Goal: Task Accomplishment & Management: Manage account settings

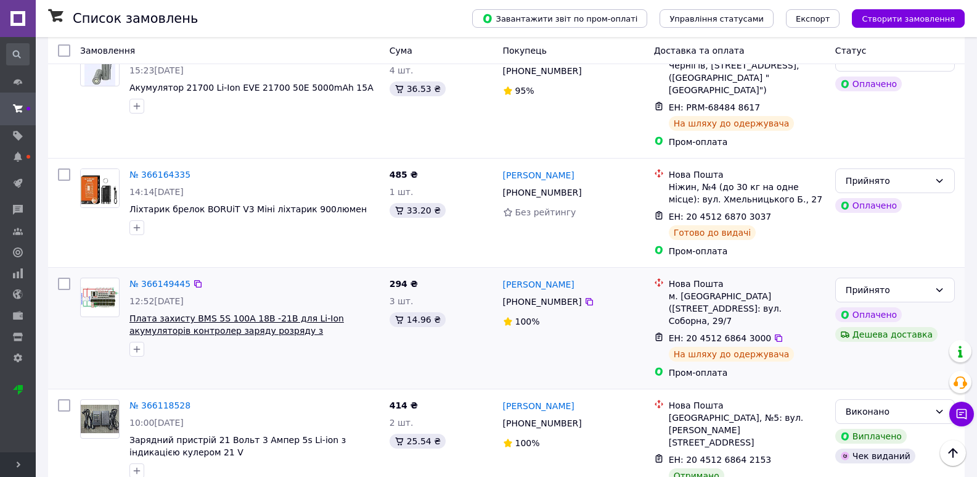
scroll to position [2039, 0]
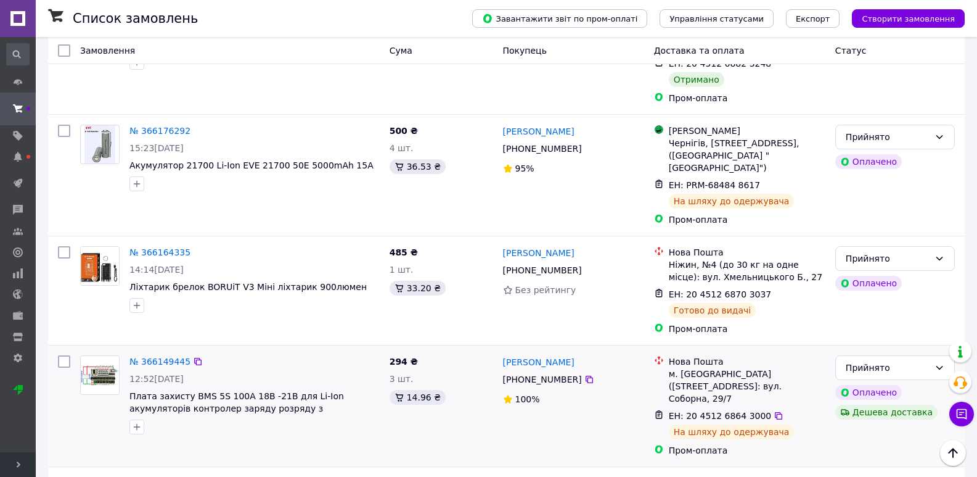
drag, startPoint x: 572, startPoint y: 250, endPoint x: 529, endPoint y: 248, distance: 43.2
click at [529, 371] on div "+380 97 416 40 91" at bounding box center [543, 379] width 84 height 17
drag, startPoint x: 558, startPoint y: 270, endPoint x: 575, endPoint y: 253, distance: 23.5
click at [559, 393] on div "100%" at bounding box center [573, 399] width 141 height 12
drag, startPoint x: 574, startPoint y: 251, endPoint x: 527, endPoint y: 247, distance: 46.4
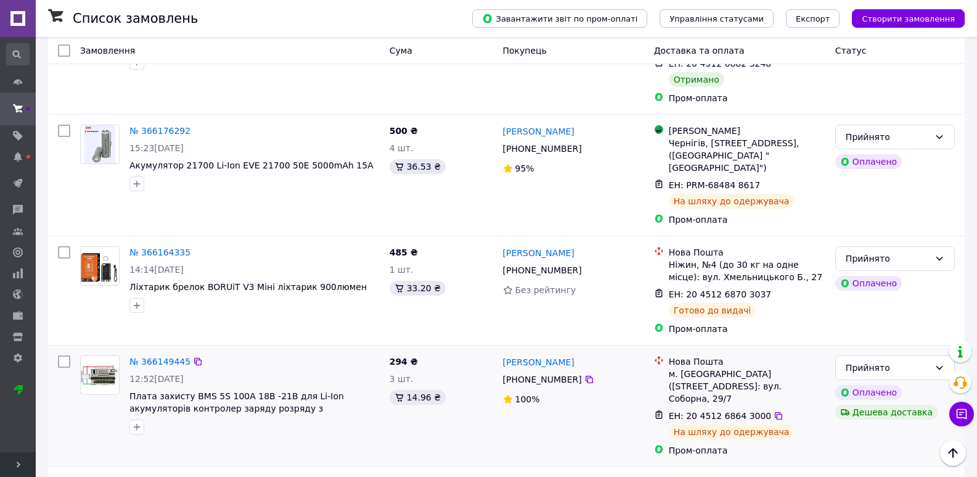
click at [527, 371] on div "[PHONE_NUMBER]" at bounding box center [543, 379] width 84 height 17
copy div "97 416 40 91"
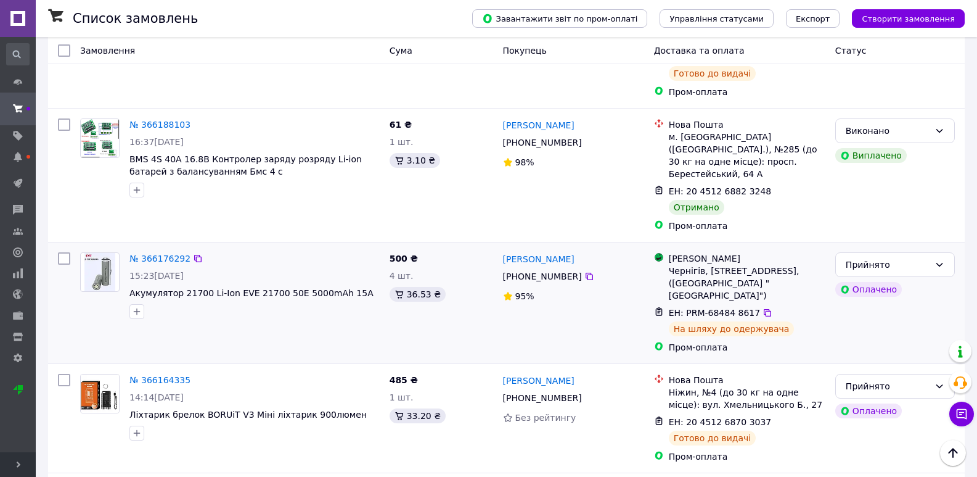
scroll to position [1915, 0]
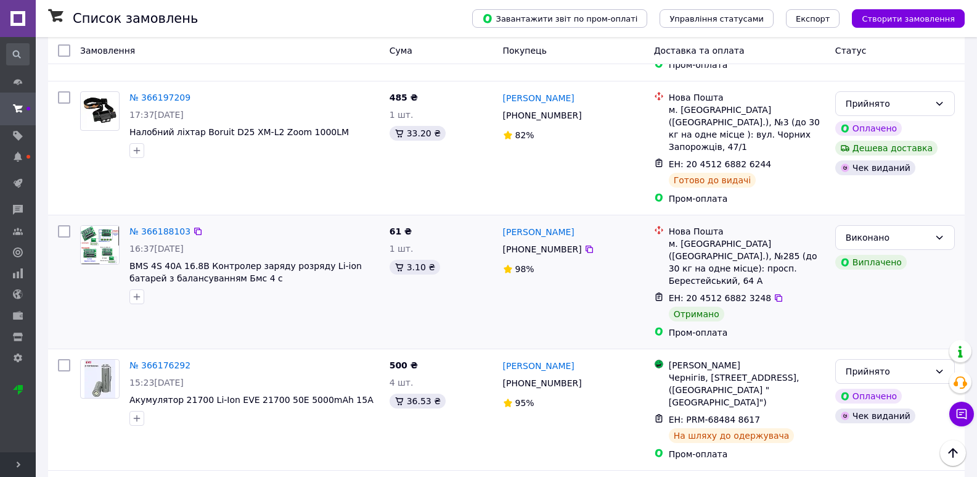
scroll to position [1730, 0]
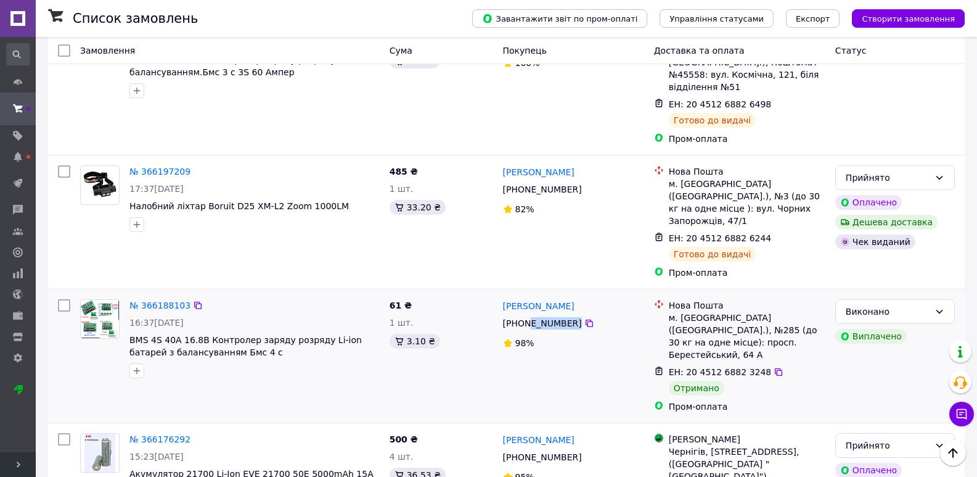
drag, startPoint x: 576, startPoint y: 218, endPoint x: 526, endPoint y: 220, distance: 50.0
click at [526, 316] on div "+380 66 960 56 60" at bounding box center [574, 323] width 144 height 15
copy div "66 960 56 60"
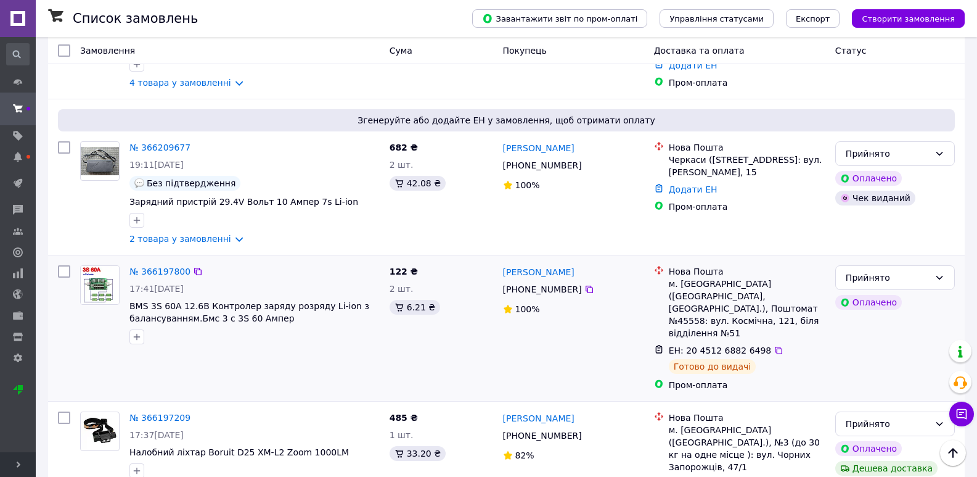
scroll to position [1484, 0]
drag, startPoint x: 574, startPoint y: 210, endPoint x: 525, endPoint y: 210, distance: 49.3
click at [525, 281] on div "[PHONE_NUMBER]" at bounding box center [543, 289] width 84 height 17
copy div "63 188 46 03"
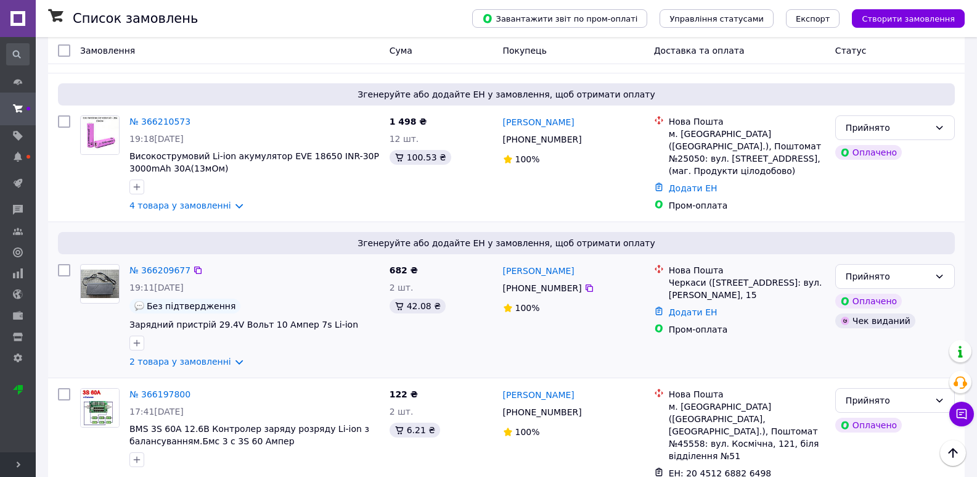
scroll to position [1360, 0]
click at [204, 358] on link "2 товара у замовленні" at bounding box center [181, 363] width 102 height 10
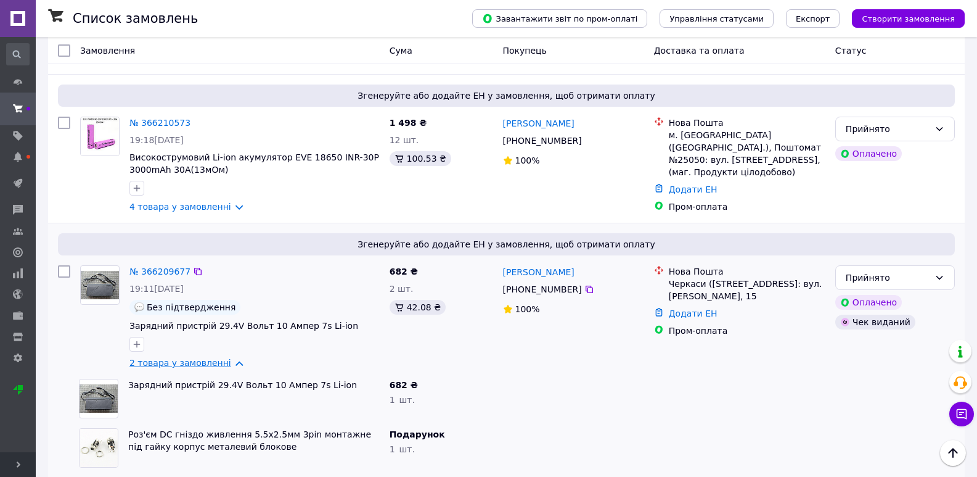
click at [205, 358] on link "2 товара у замовленні" at bounding box center [181, 363] width 102 height 10
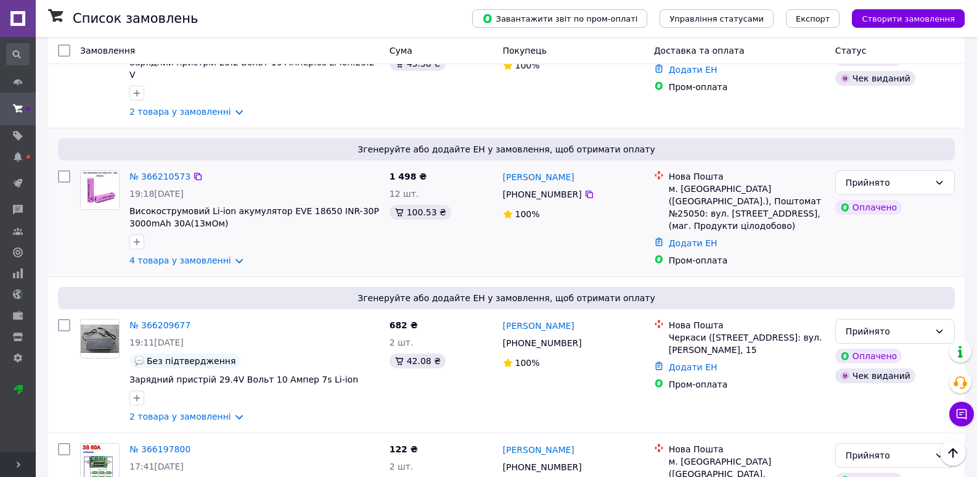
scroll to position [1237, 0]
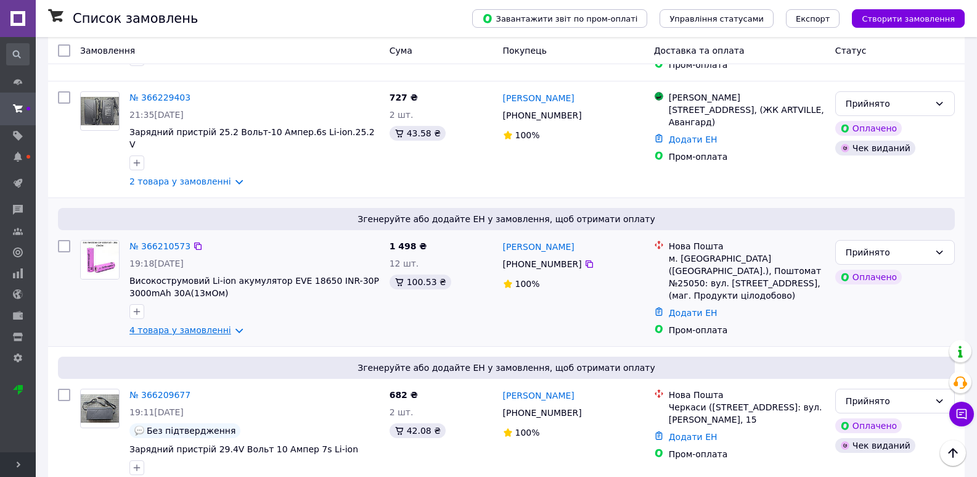
click at [216, 325] on link "4 товара у замовленні" at bounding box center [181, 330] width 102 height 10
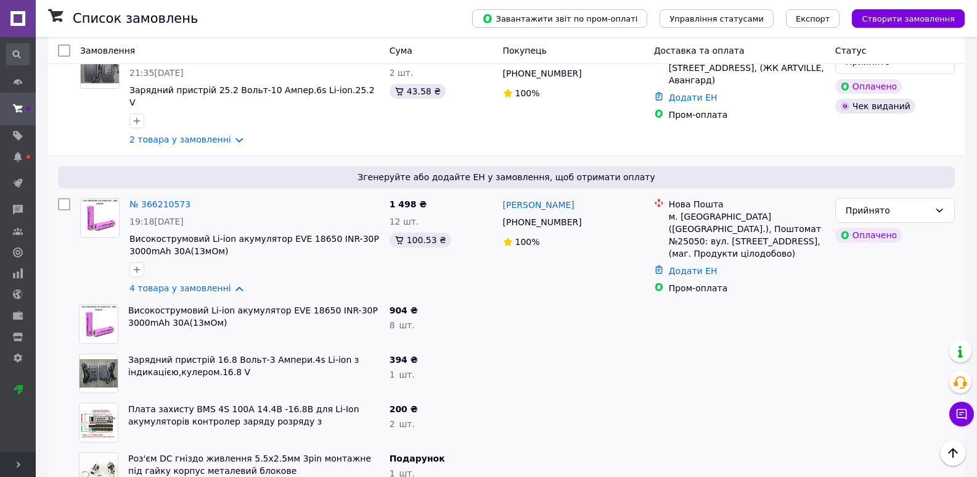
scroll to position [1299, 0]
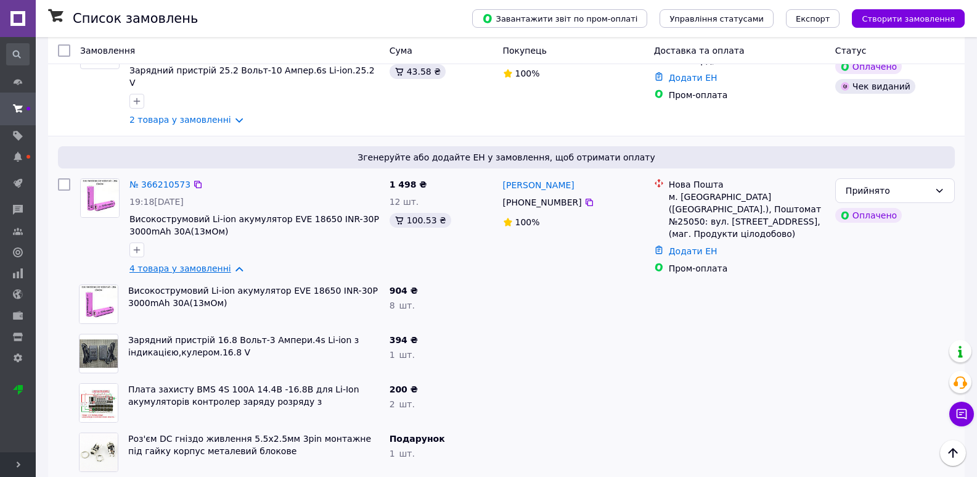
click at [202, 263] on link "4 товара у замовленні" at bounding box center [181, 268] width 102 height 10
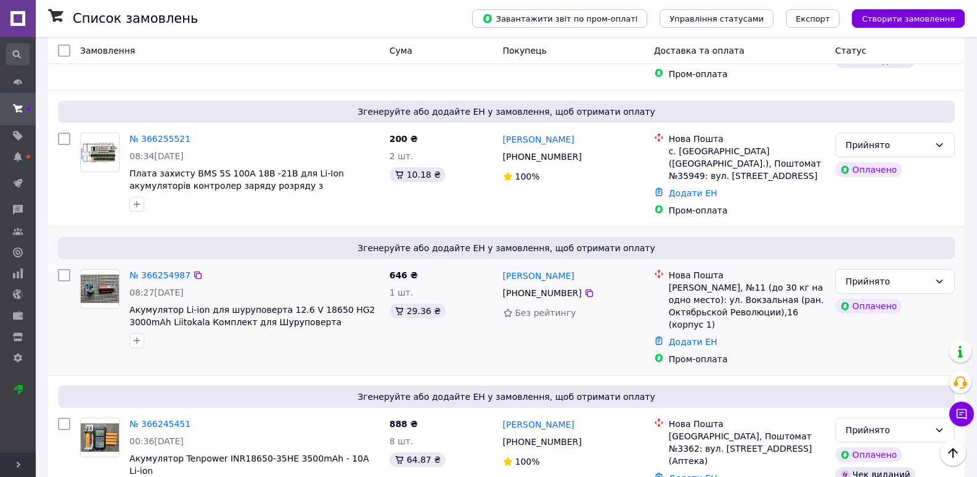
scroll to position [805, 0]
drag, startPoint x: 574, startPoint y: 252, endPoint x: 526, endPoint y: 247, distance: 47.7
click at [526, 286] on div "[PHONE_NUMBER]" at bounding box center [543, 294] width 84 height 17
copy div "95 223 36 49"
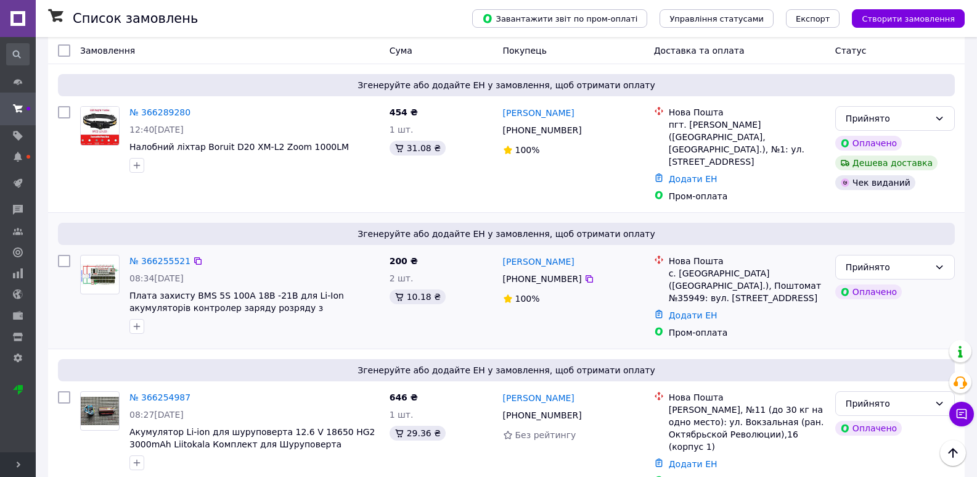
scroll to position [682, 0]
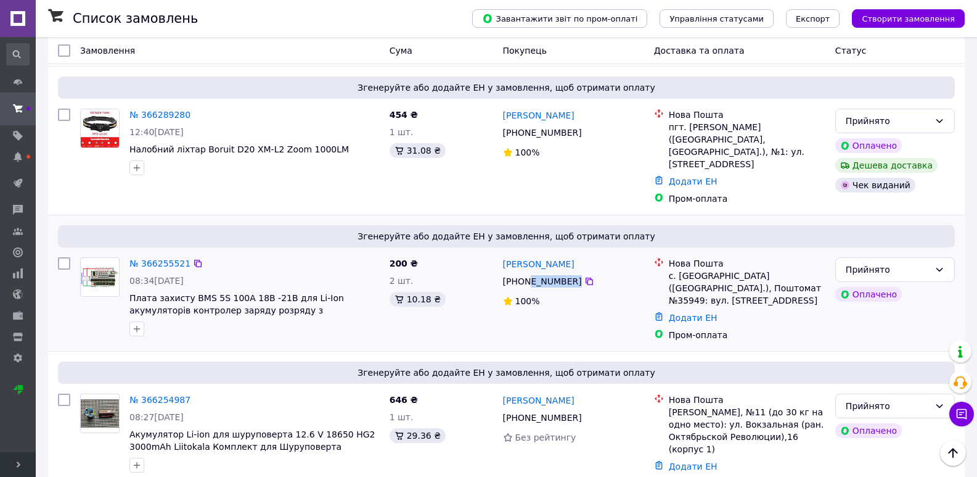
drag, startPoint x: 570, startPoint y: 240, endPoint x: 525, endPoint y: 237, distance: 45.7
click at [525, 274] on div "[PHONE_NUMBER]" at bounding box center [574, 281] width 144 height 15
copy div "98 548 81 50"
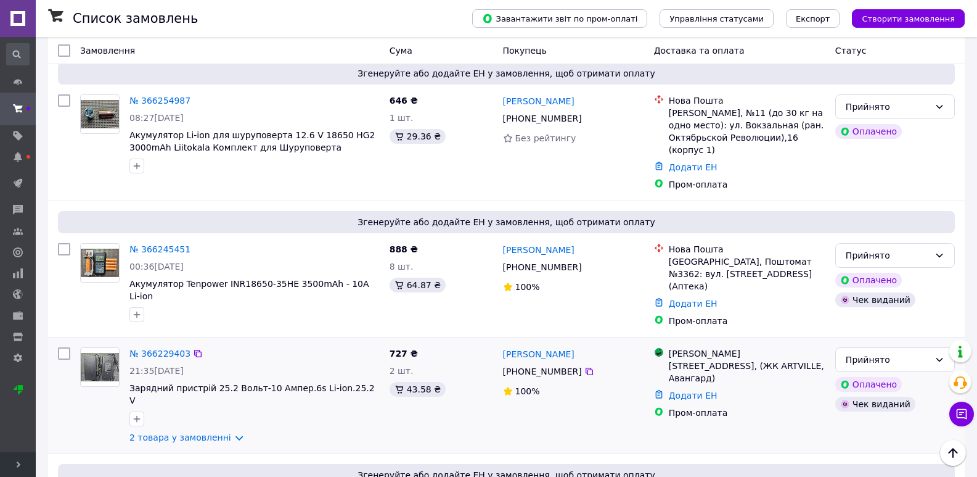
scroll to position [1114, 0]
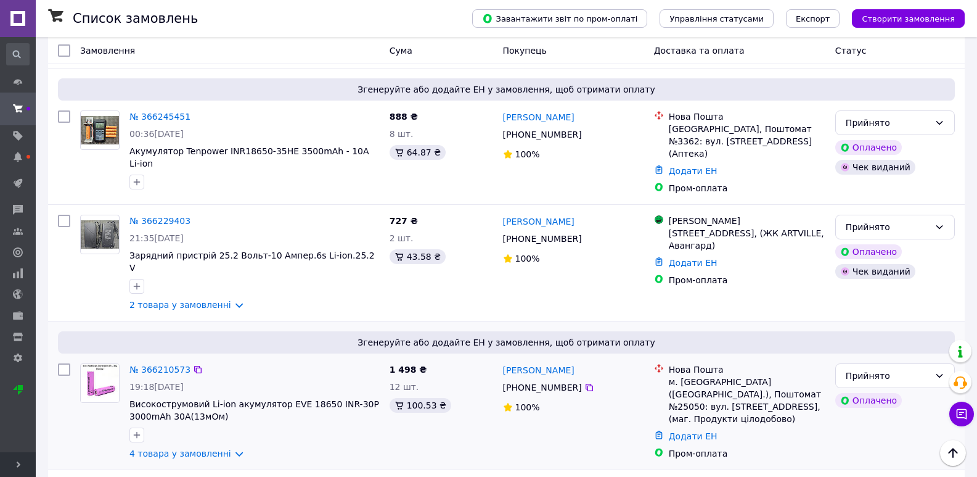
click at [56, 358] on div at bounding box center [64, 411] width 22 height 106
click at [67, 363] on input "checkbox" at bounding box center [64, 369] width 12 height 12
checkbox input "true"
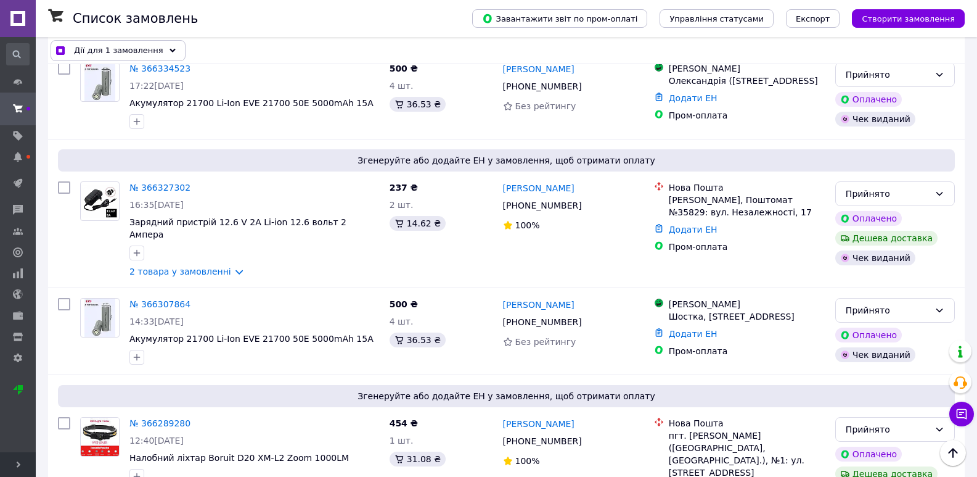
scroll to position [0, 0]
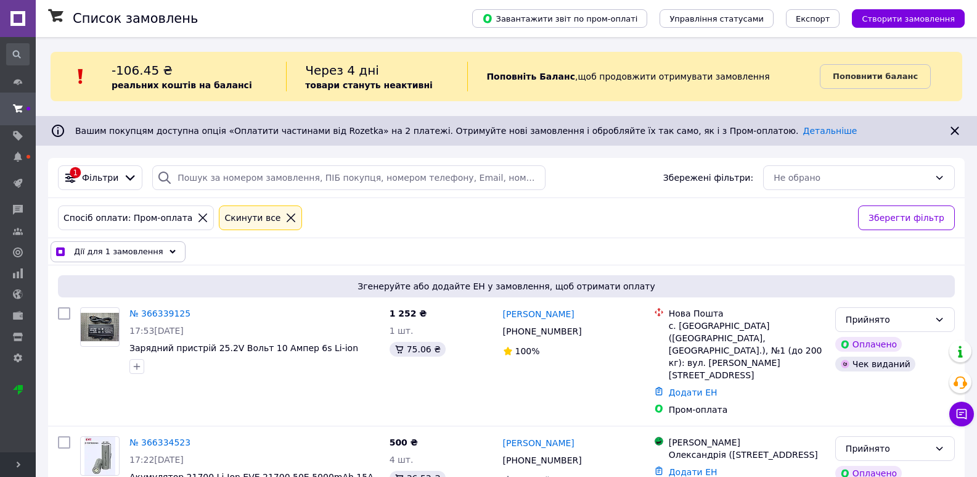
click at [112, 255] on span "Дії для 1 замовлення" at bounding box center [118, 251] width 89 height 12
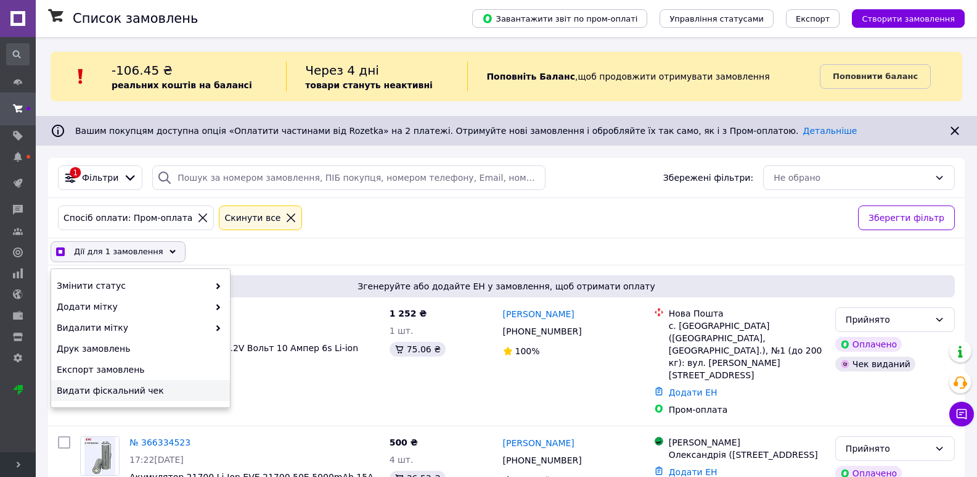
click at [123, 388] on span "Видати фіскальний чек" at bounding box center [139, 390] width 165 height 12
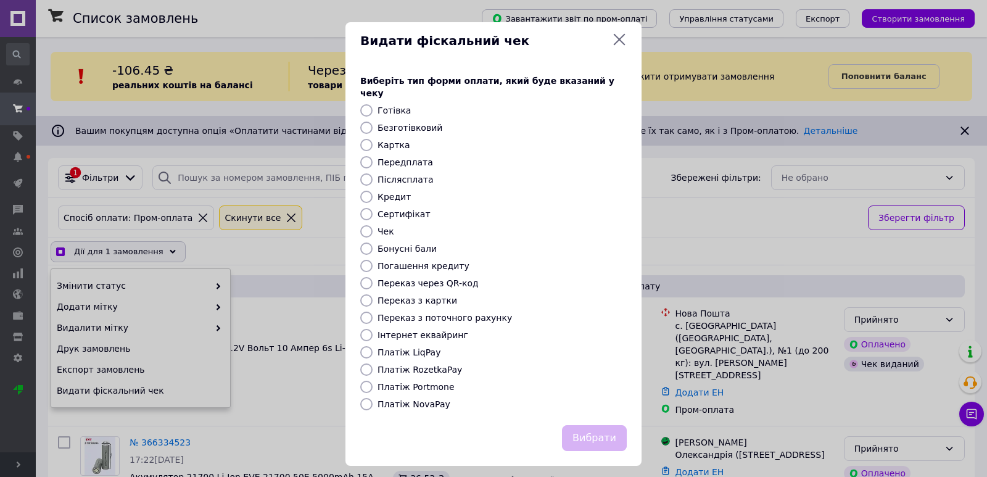
checkbox input "true"
click at [427, 364] on label "Платіж RozetkaPay" at bounding box center [419, 369] width 84 height 10
click at [372, 363] on input "Платіж RozetkaPay" at bounding box center [366, 369] width 12 height 12
radio input "true"
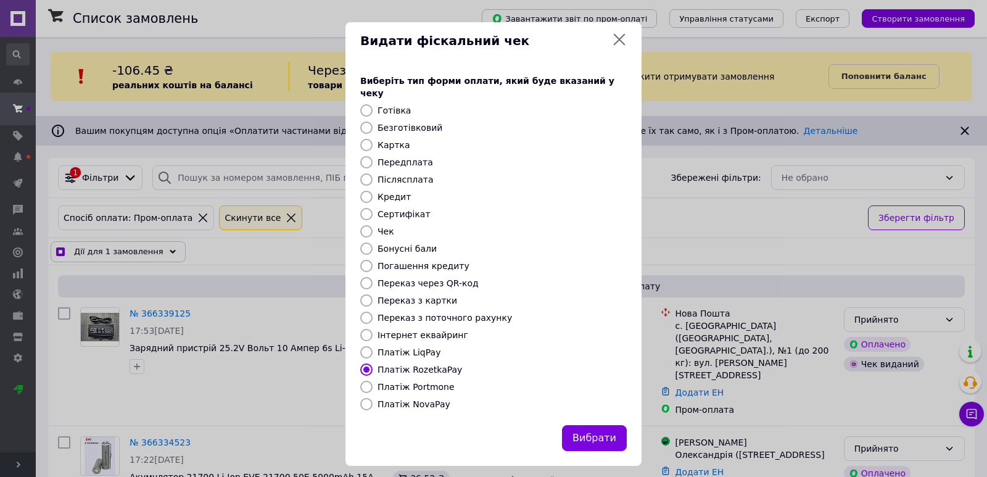
drag, startPoint x: 582, startPoint y: 424, endPoint x: 426, endPoint y: 240, distance: 241.9
click at [584, 425] on button "Вибрати" at bounding box center [594, 438] width 65 height 27
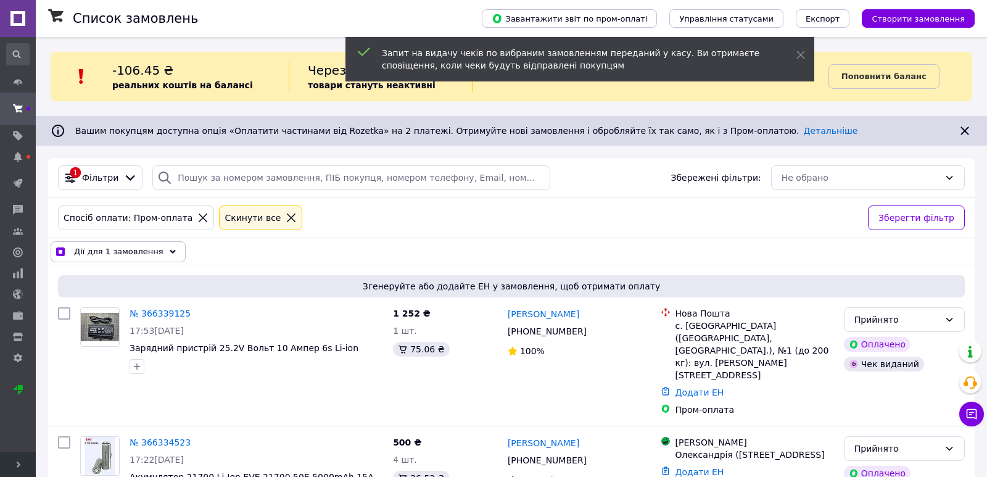
checkbox input "true"
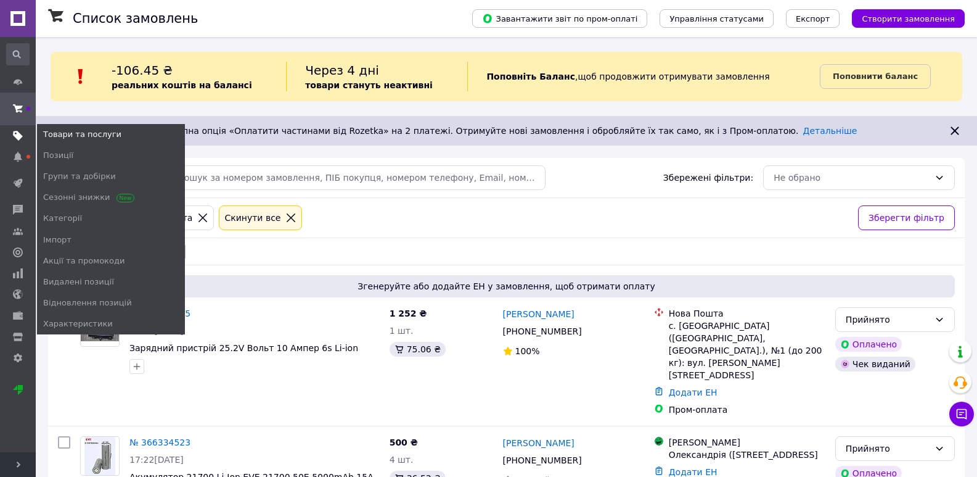
click at [14, 136] on icon at bounding box center [18, 136] width 10 height 10
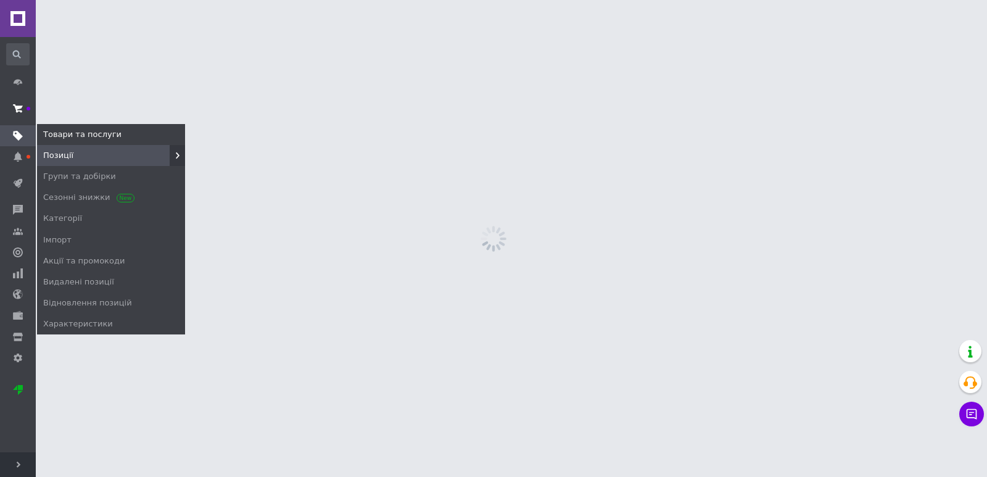
click at [16, 119] on span at bounding box center [18, 108] width 36 height 22
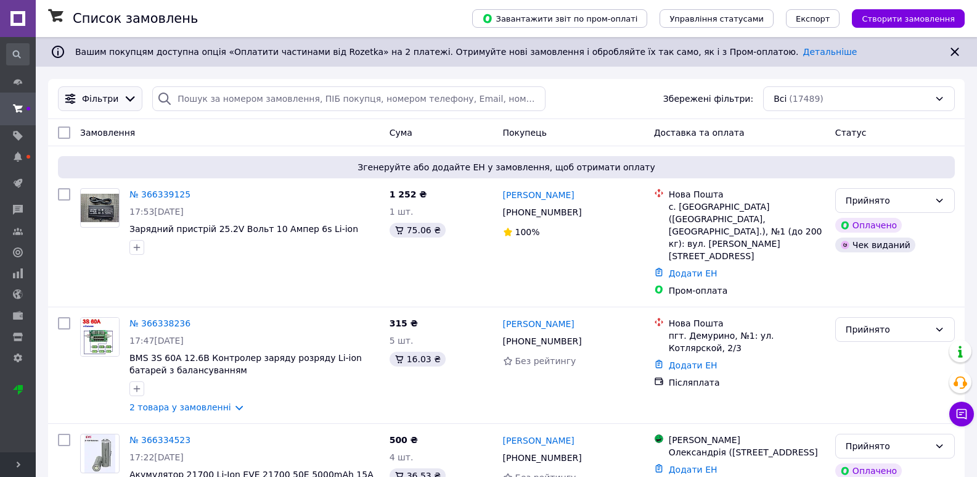
click at [104, 96] on span "Фільтри" at bounding box center [100, 99] width 36 height 12
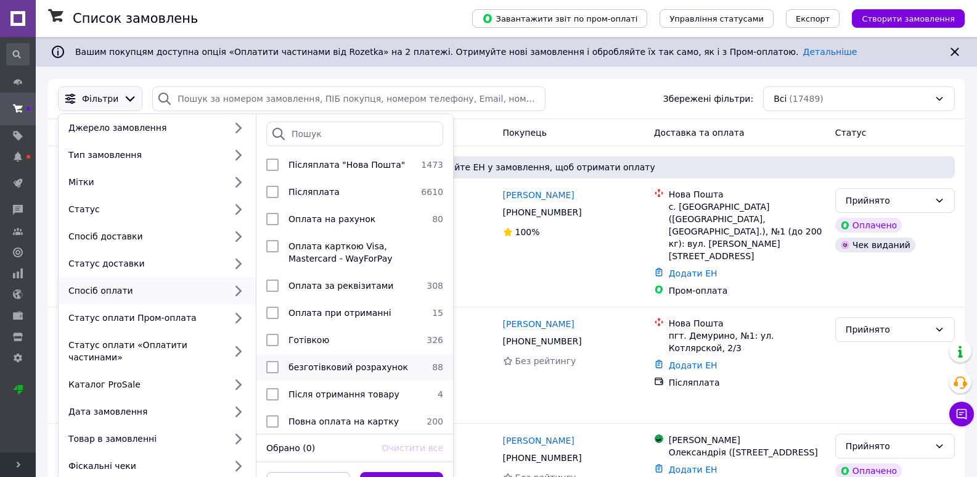
scroll to position [97, 0]
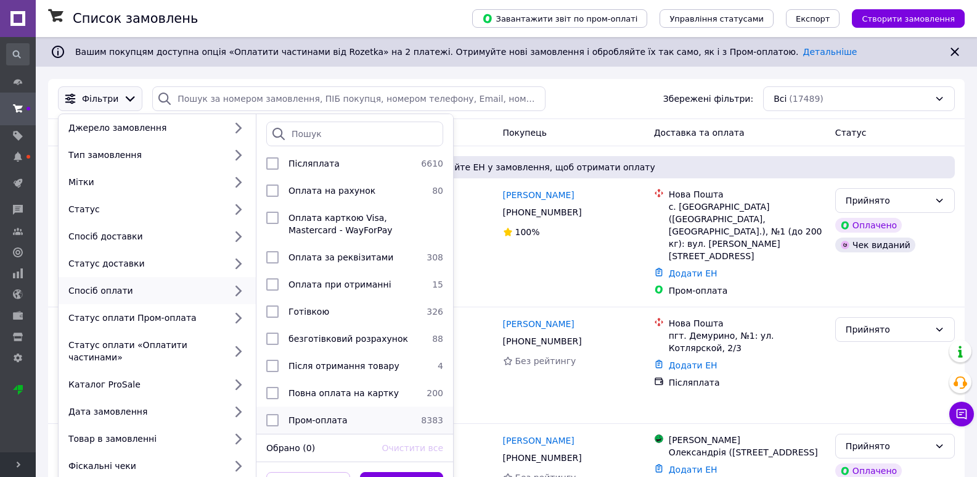
click at [320, 415] on span "Пром-оплата" at bounding box center [318, 420] width 59 height 10
checkbox input "true"
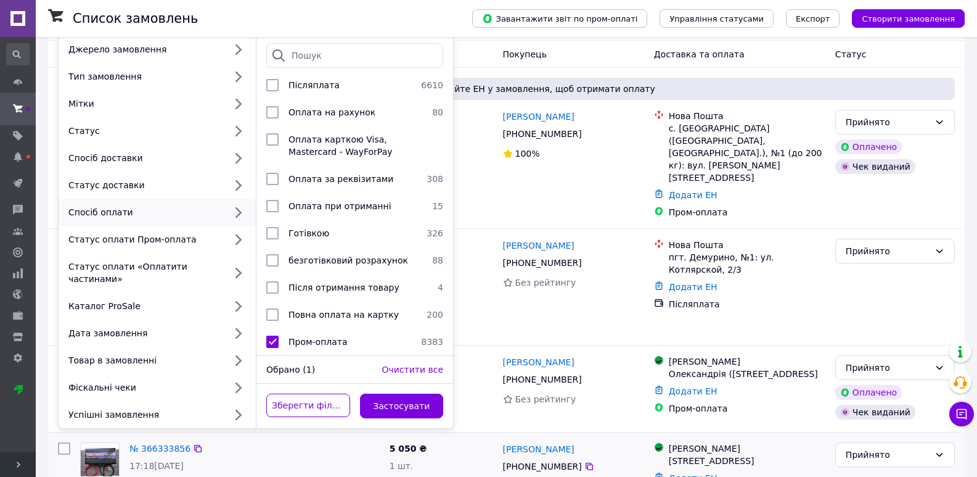
scroll to position [185, 0]
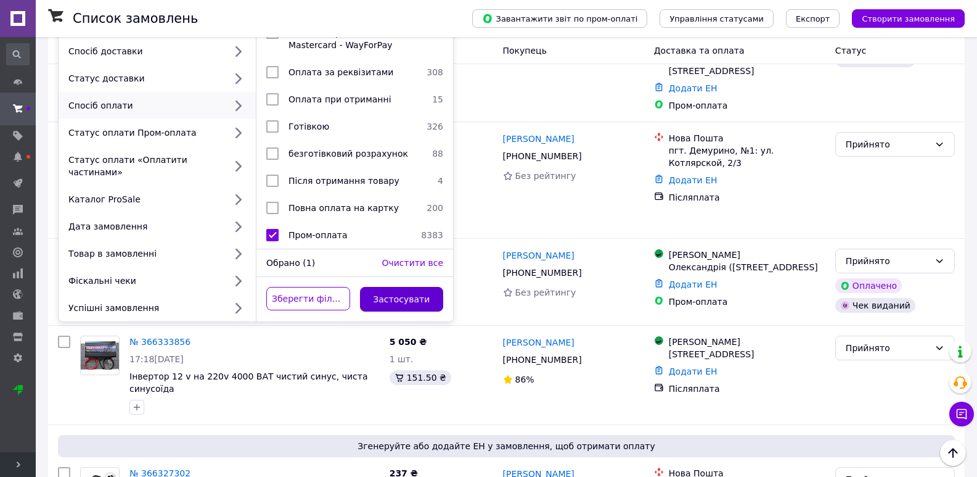
click at [403, 287] on button "Застосувати" at bounding box center [402, 299] width 84 height 25
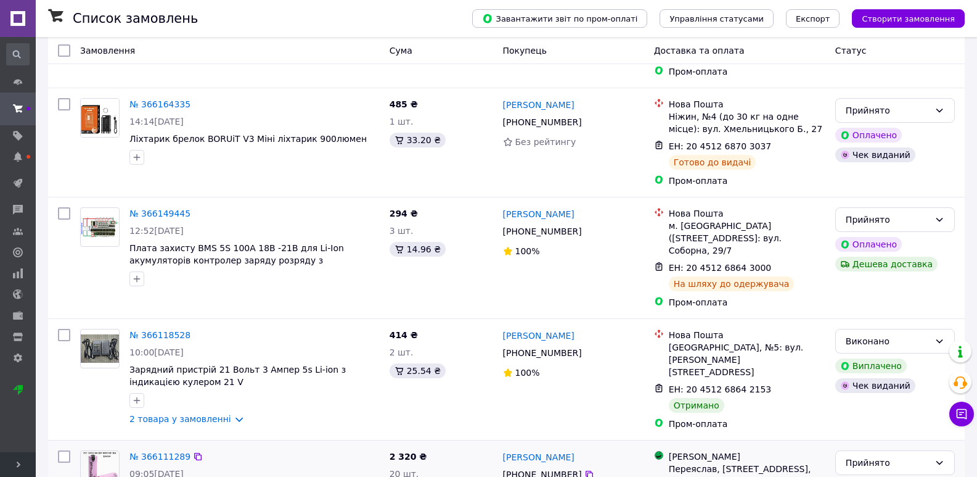
scroll to position [2207, 0]
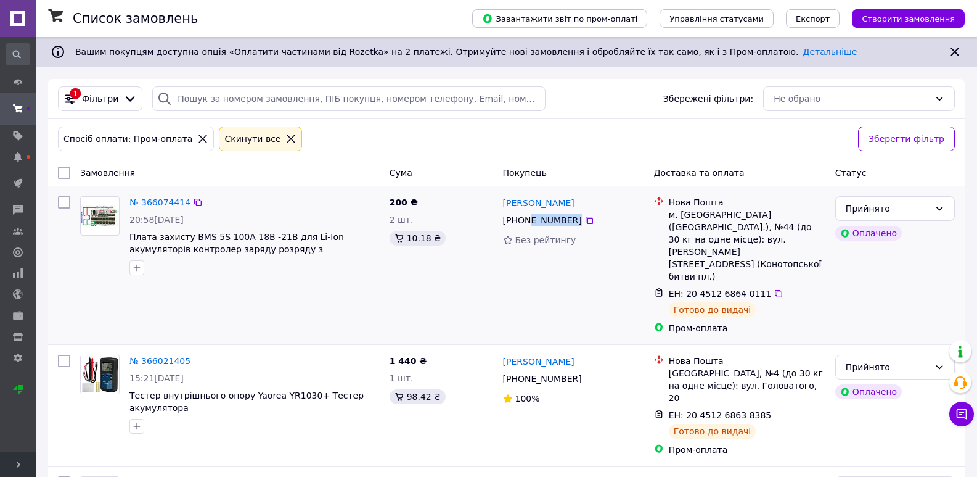
drag, startPoint x: 576, startPoint y: 221, endPoint x: 527, endPoint y: 221, distance: 49.3
click at [527, 221] on div "[PHONE_NUMBER]" at bounding box center [574, 220] width 144 height 15
copy div "63 352 42 25"
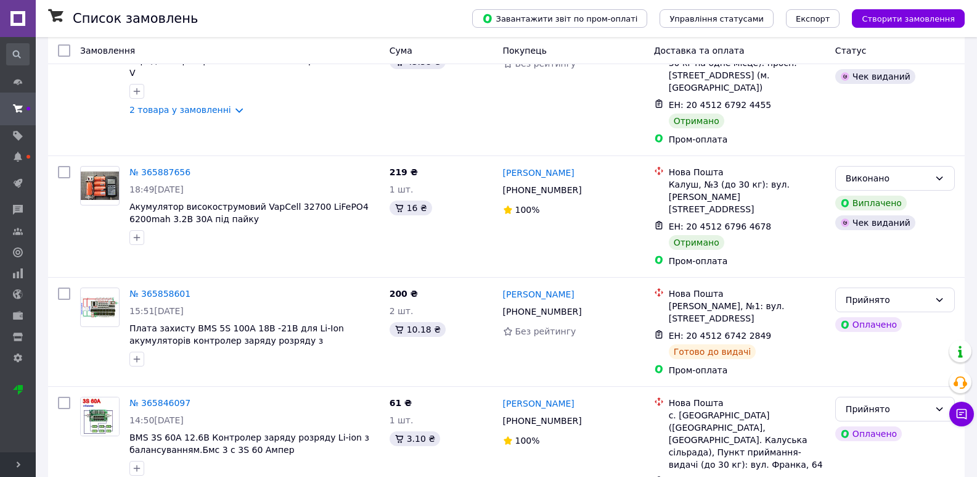
scroll to position [2043, 0]
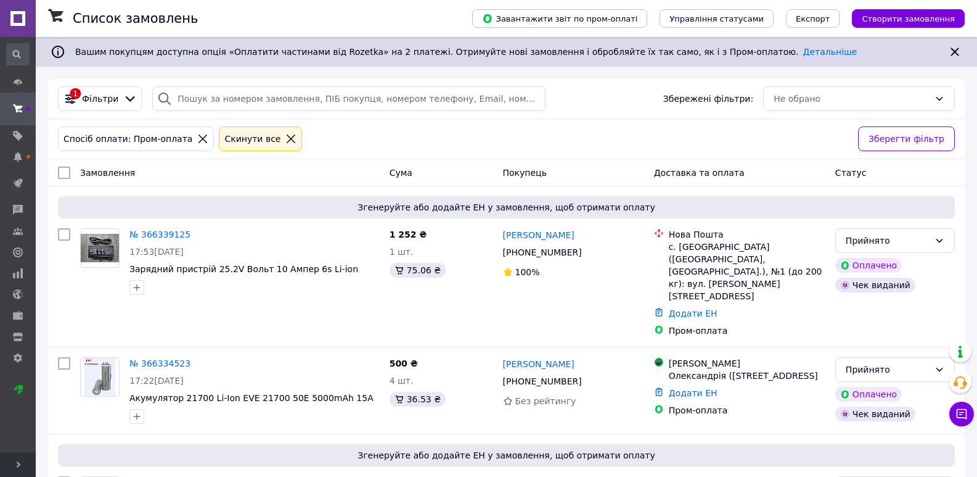
click at [197, 141] on icon at bounding box center [202, 138] width 11 height 11
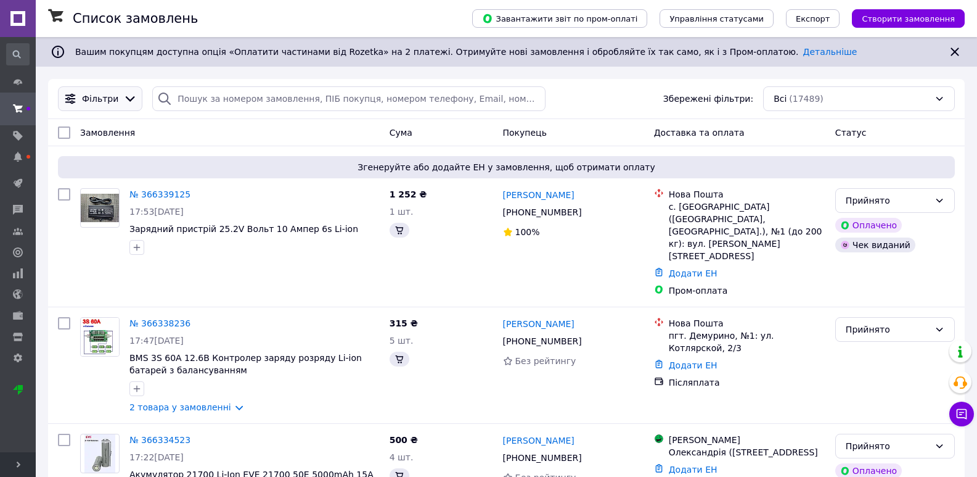
click at [114, 103] on div "Фільтри" at bounding box center [100, 99] width 41 height 12
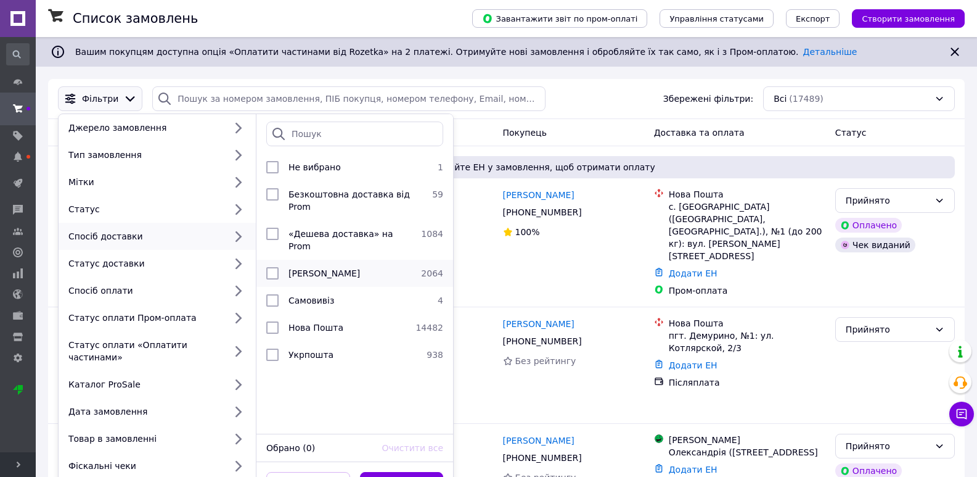
click at [360, 260] on li "Магазини Rozetka 2064" at bounding box center [355, 273] width 197 height 27
checkbox input "true"
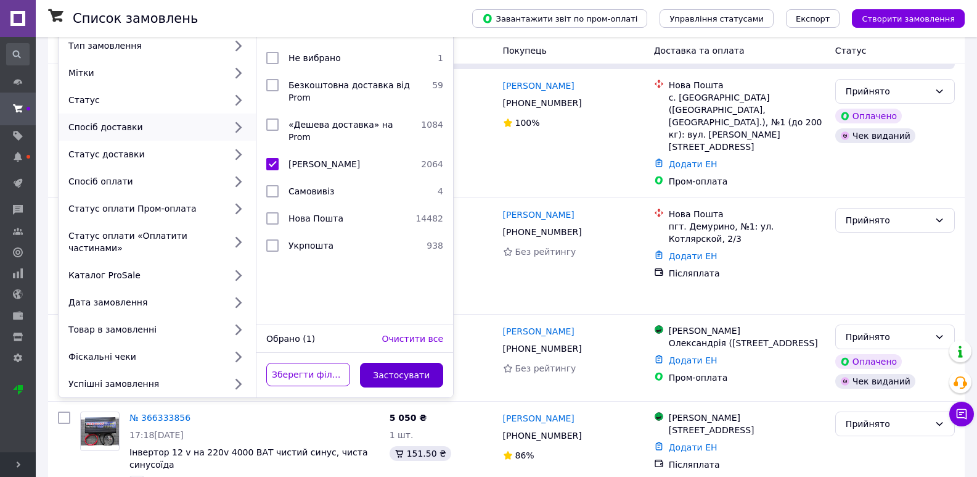
scroll to position [123, 0]
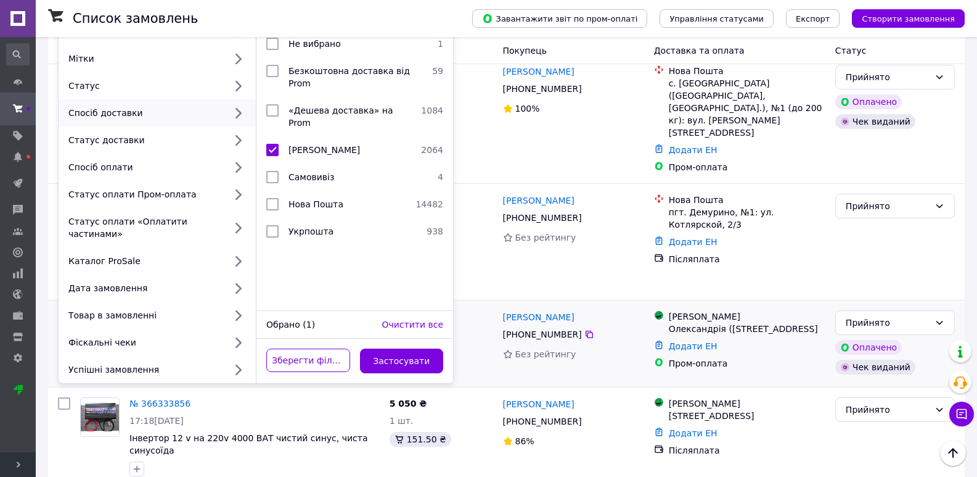
click at [388, 348] on button "Застосувати" at bounding box center [402, 360] width 84 height 25
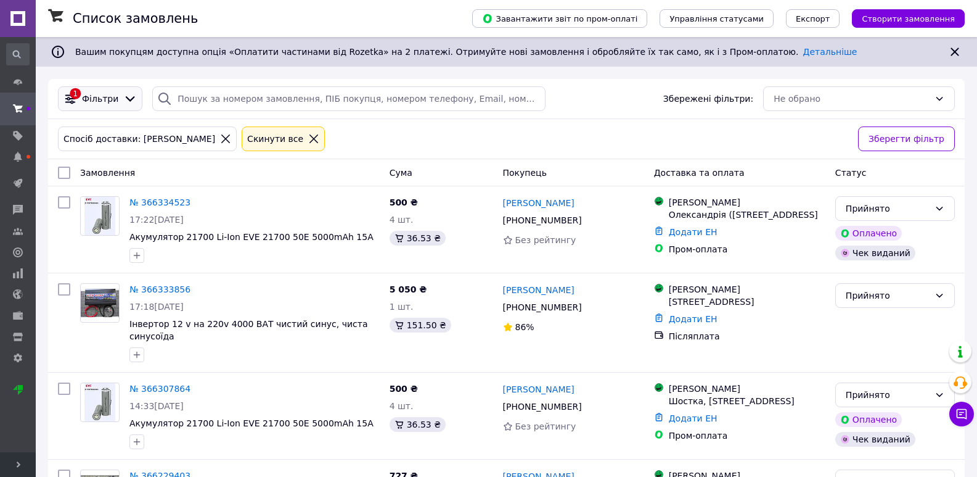
click at [115, 110] on div "1 Фільтри" at bounding box center [100, 98] width 84 height 25
click at [114, 105] on div "1 Фільтри" at bounding box center [100, 99] width 78 height 14
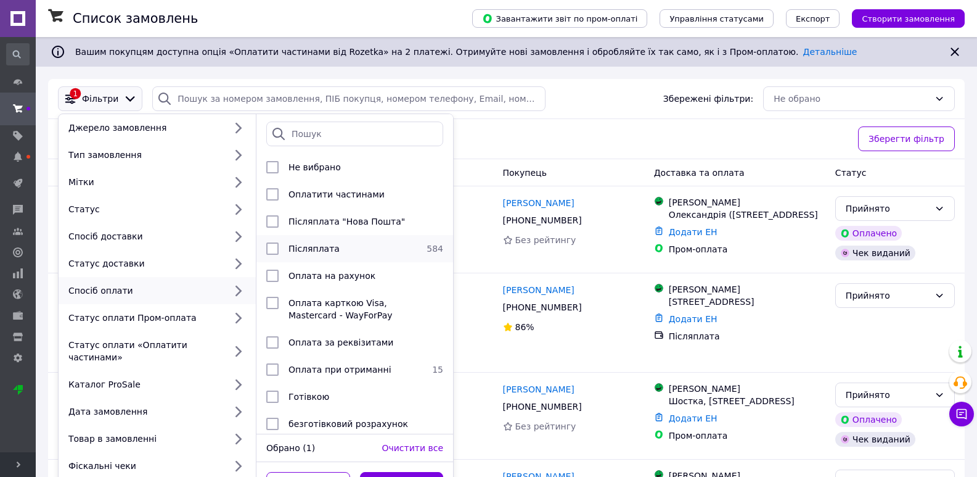
drag, startPoint x: 316, startPoint y: 247, endPoint x: 348, endPoint y: 263, distance: 35.9
click at [317, 249] on span "Післяплата" at bounding box center [314, 249] width 51 height 10
checkbox input "true"
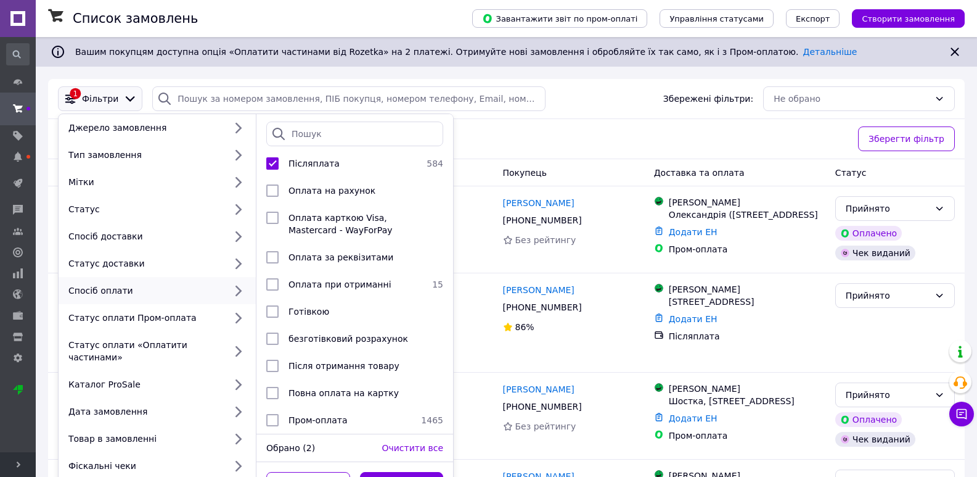
scroll to position [97, 0]
click at [411, 472] on button "Застосувати" at bounding box center [402, 484] width 84 height 25
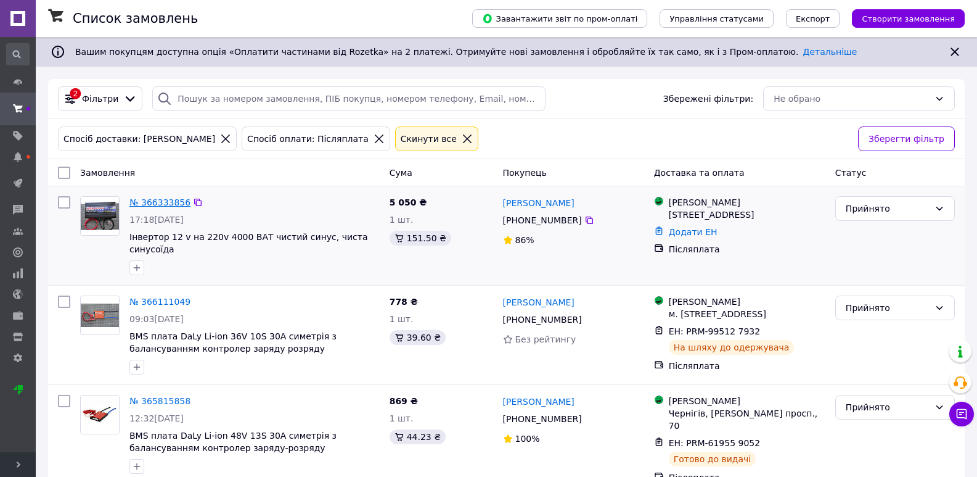
click at [170, 204] on link "№ 366333856" at bounding box center [160, 202] width 61 height 10
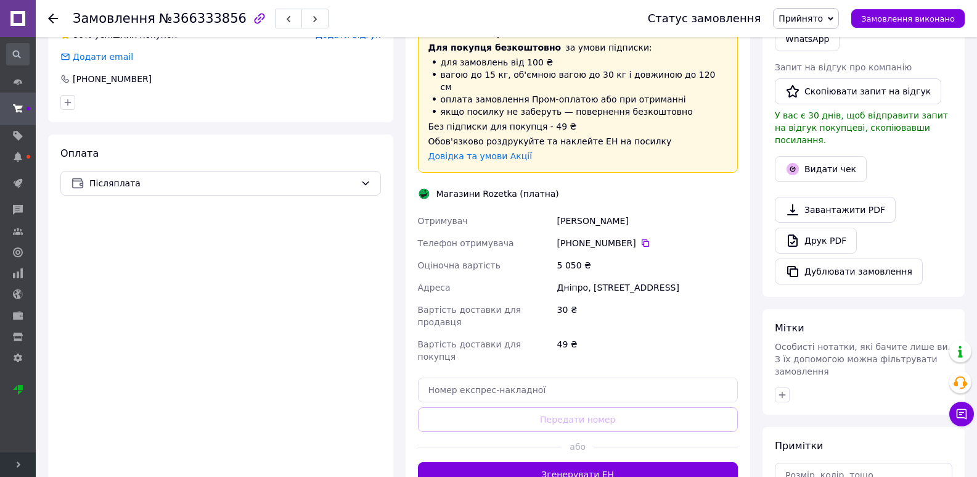
scroll to position [308, 0]
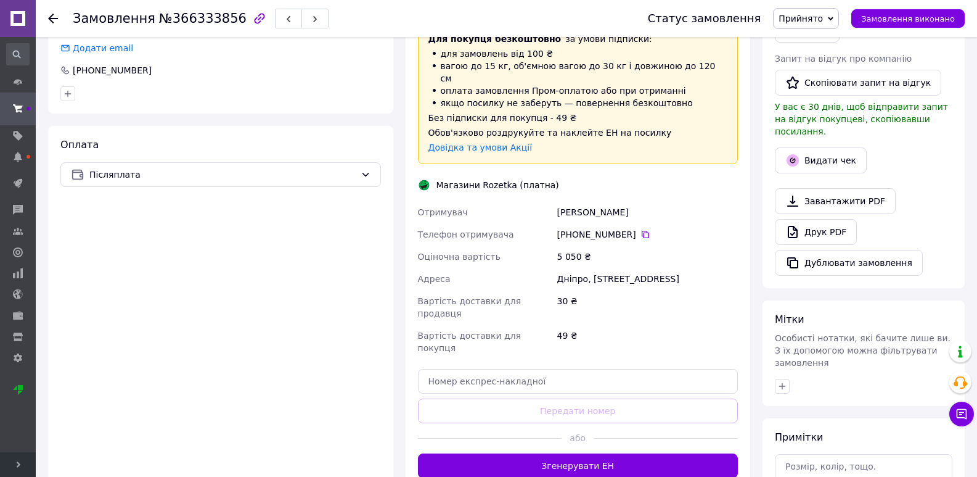
drag, startPoint x: 630, startPoint y: 203, endPoint x: 659, endPoint y: 266, distance: 69.5
click at [662, 267] on div "Отримувач Тарабанов Сергій Телефон отримувача +380 66 541 15 80   Оціночна варт…" at bounding box center [579, 280] width 326 height 158
copy div "Отримувач Тарабанов Сергій Телефон отримувача +380 66 541 15 80   Оціночна варт…"
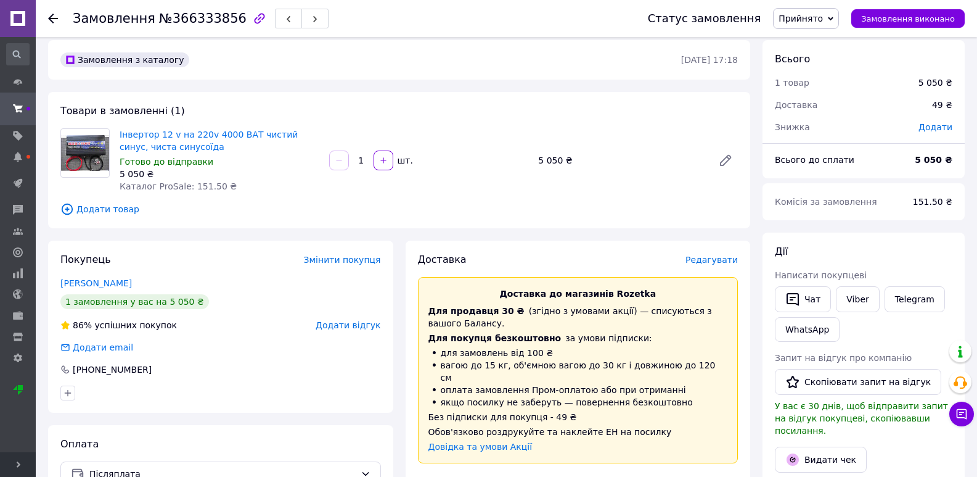
scroll to position [0, 0]
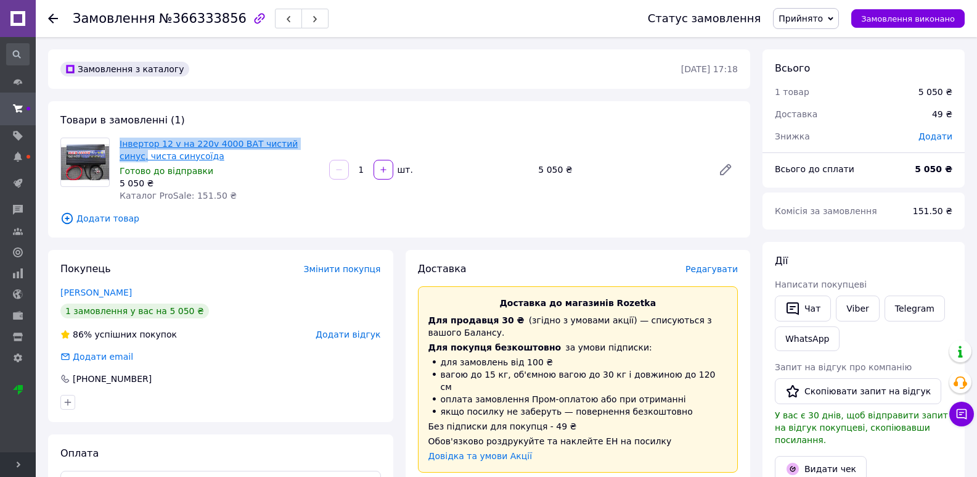
drag, startPoint x: 264, startPoint y: 145, endPoint x: 120, endPoint y: 141, distance: 143.8
click at [120, 141] on div "Інвертор 12 v на 220v 4000 ВАТ чистий синус, чиста синусоїда Готово до відправк…" at bounding box center [429, 169] width 628 height 69
copy link "Інвертор 12 v на 220v 4000 ВАТ чистий синус,"
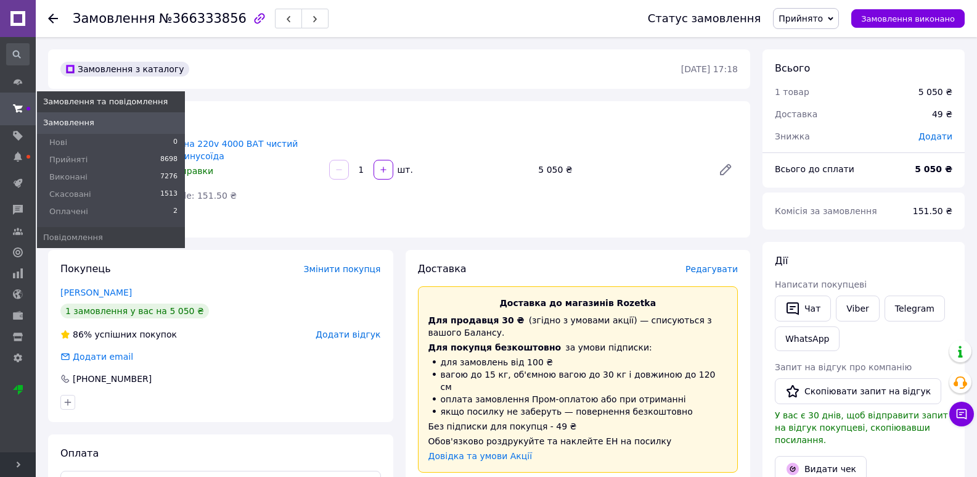
click at [22, 96] on link "Замовлення та повідомлення" at bounding box center [18, 109] width 36 height 32
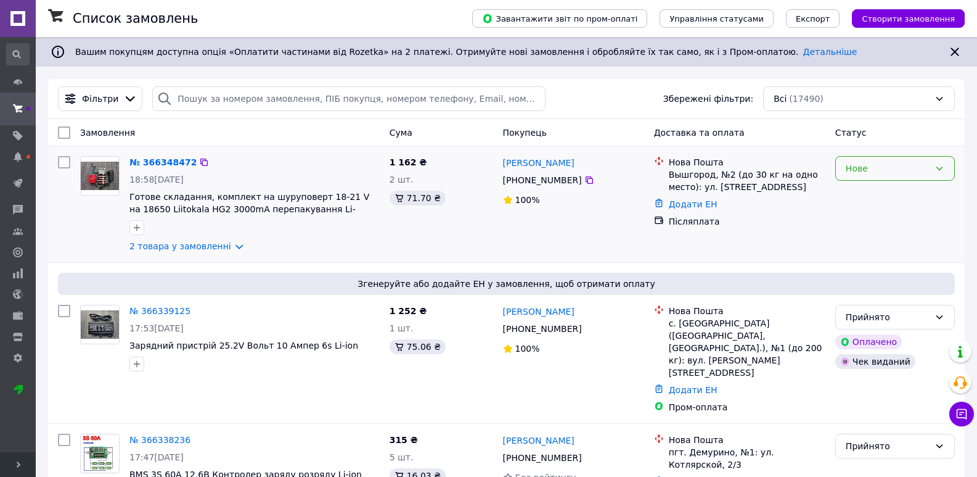
click at [882, 171] on div "Нове" at bounding box center [888, 169] width 84 height 14
click at [871, 192] on li "Прийнято" at bounding box center [895, 195] width 118 height 22
click at [98, 99] on span "Фільтри" at bounding box center [100, 99] width 36 height 12
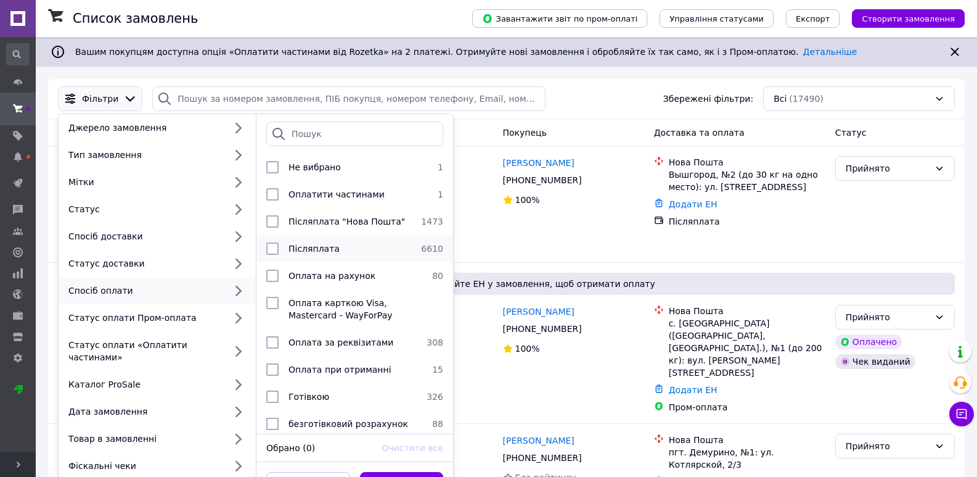
click at [330, 241] on li "Післяплата 6610" at bounding box center [355, 248] width 197 height 27
checkbox input "true"
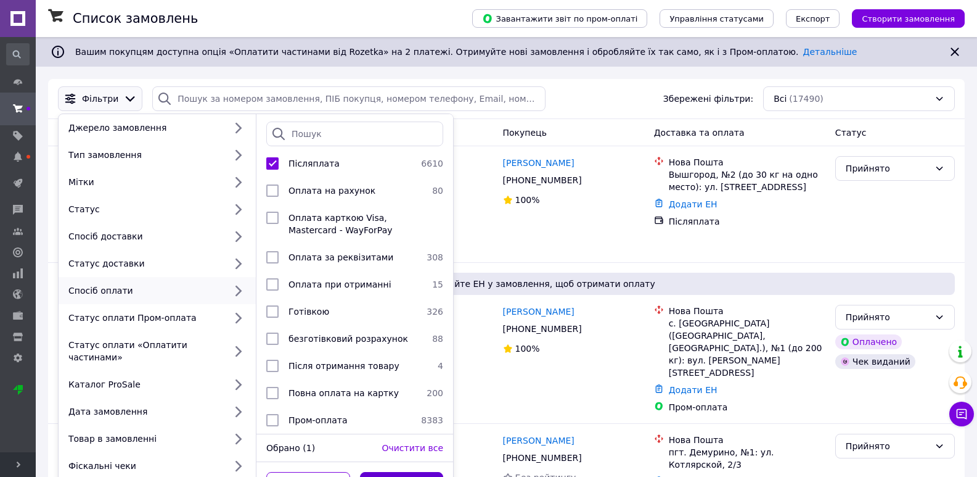
click at [395, 472] on button "Застосувати" at bounding box center [402, 484] width 84 height 25
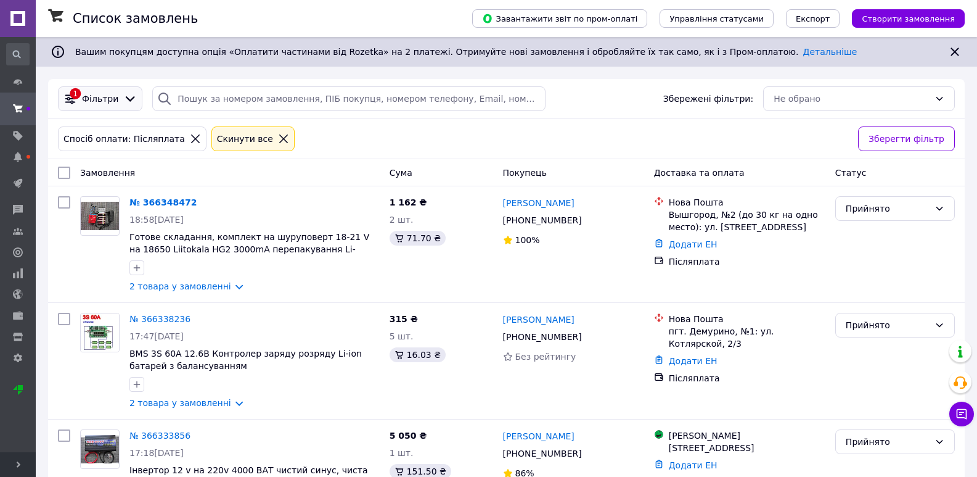
click at [123, 99] on icon at bounding box center [130, 99] width 14 height 14
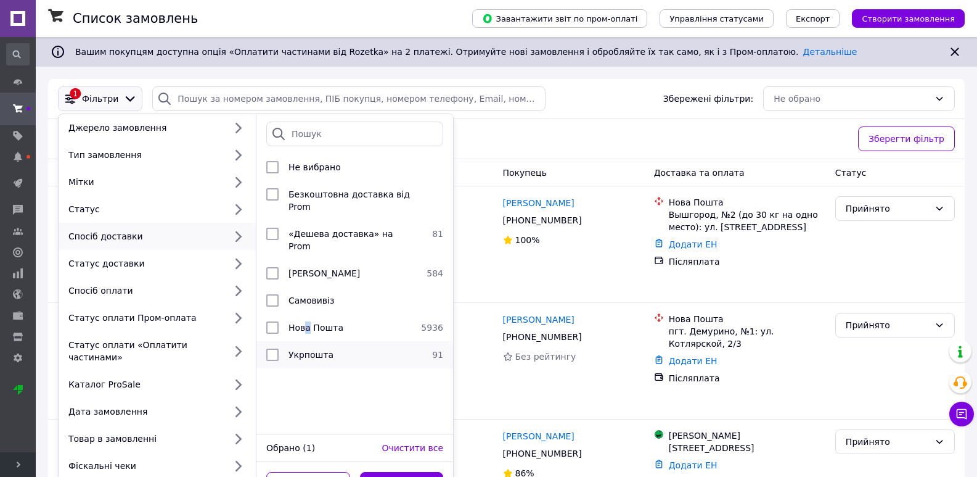
drag, startPoint x: 307, startPoint y: 298, endPoint x: 330, endPoint y: 318, distance: 30.2
click at [308, 323] on span "Нова Пошта" at bounding box center [316, 328] width 55 height 10
checkbox input "true"
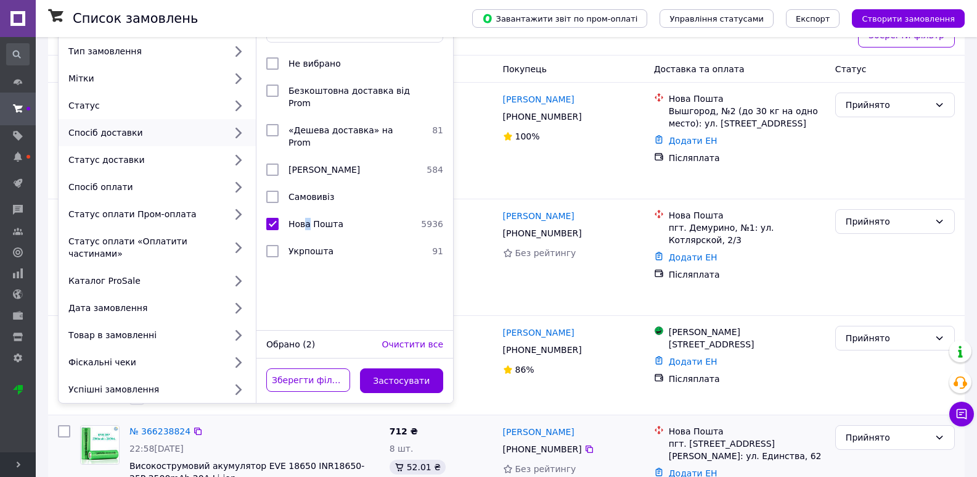
scroll to position [185, 0]
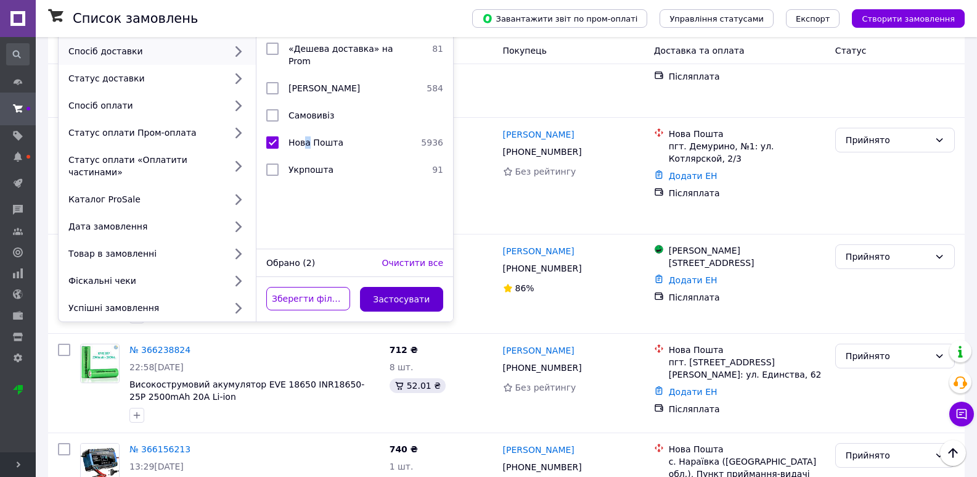
click at [413, 287] on button "Застосувати" at bounding box center [402, 299] width 84 height 25
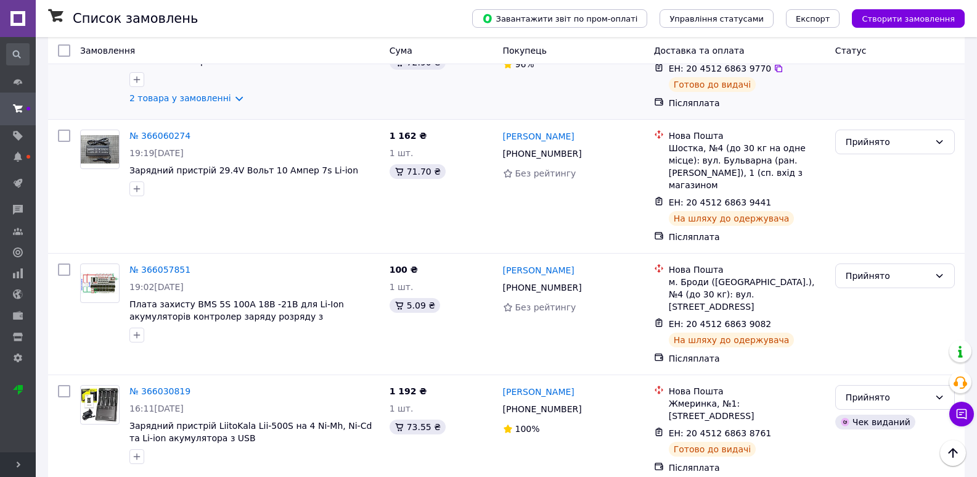
scroll to position [874, 0]
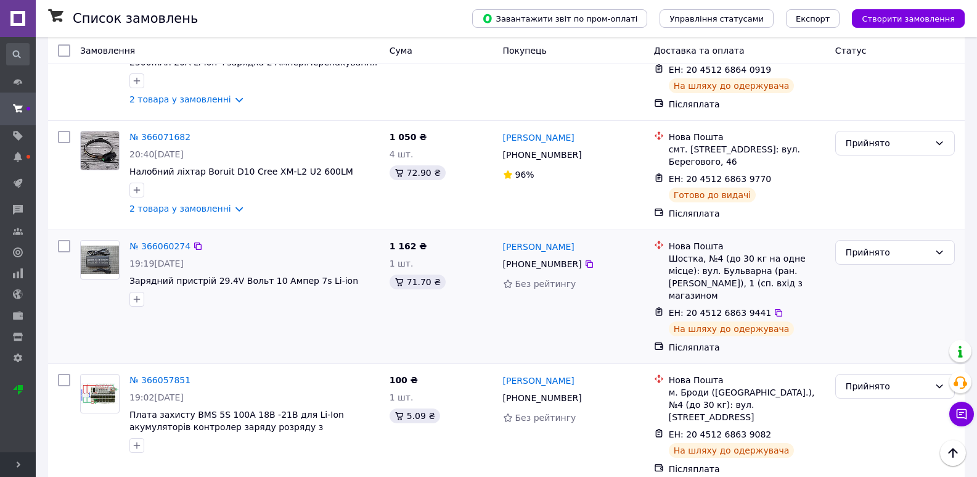
drag, startPoint x: 66, startPoint y: 217, endPoint x: 67, endPoint y: 210, distance: 6.8
click at [65, 240] on input "checkbox" at bounding box center [64, 246] width 12 height 12
checkbox input "true"
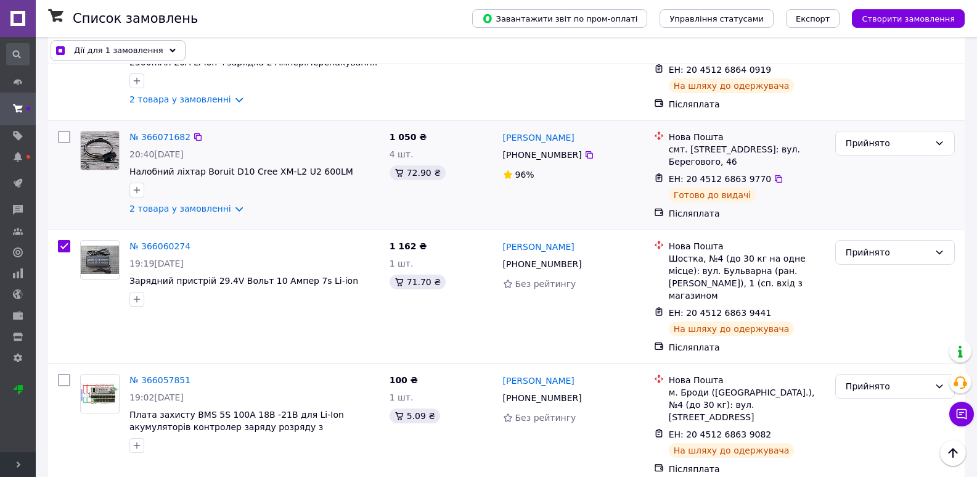
click at [64, 131] on input "checkbox" at bounding box center [64, 137] width 12 height 12
checkbox input "true"
click at [167, 204] on link "2 товара у замовленні" at bounding box center [181, 209] width 102 height 10
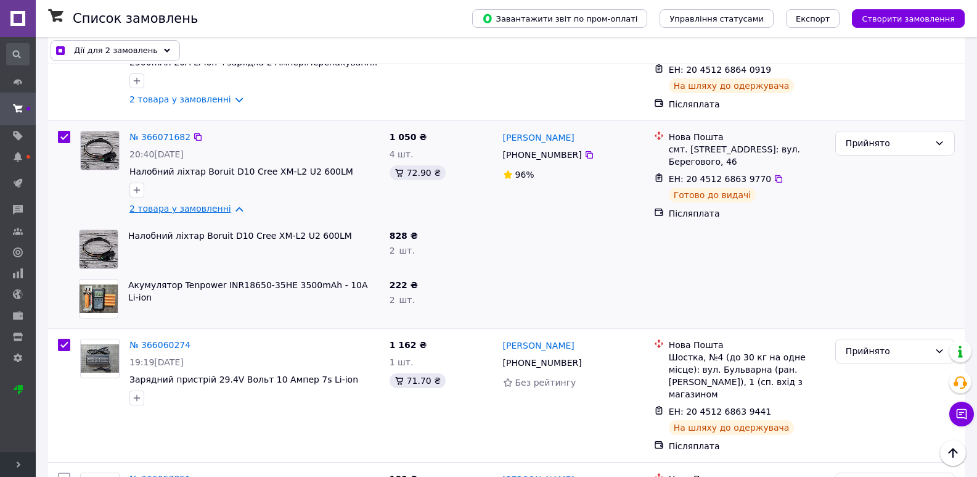
click at [168, 204] on link "2 товара у замовленні" at bounding box center [181, 209] width 102 height 10
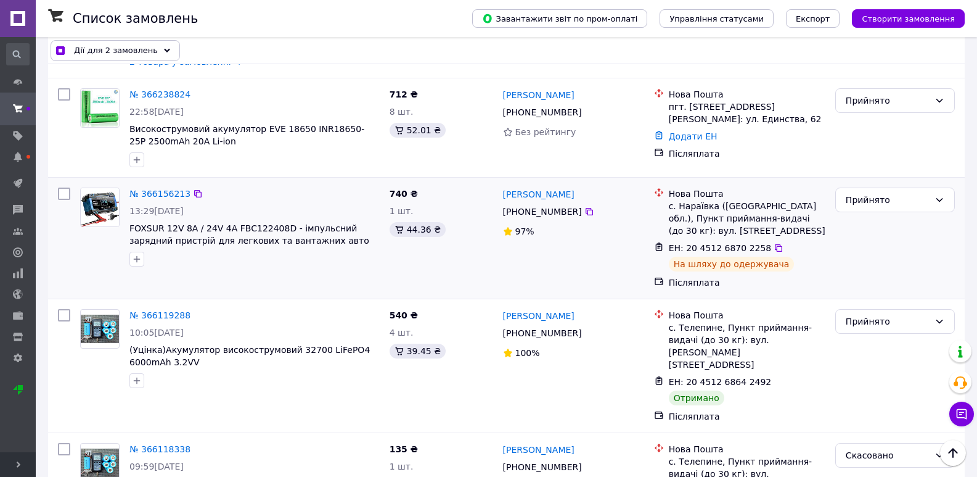
scroll to position [319, 0]
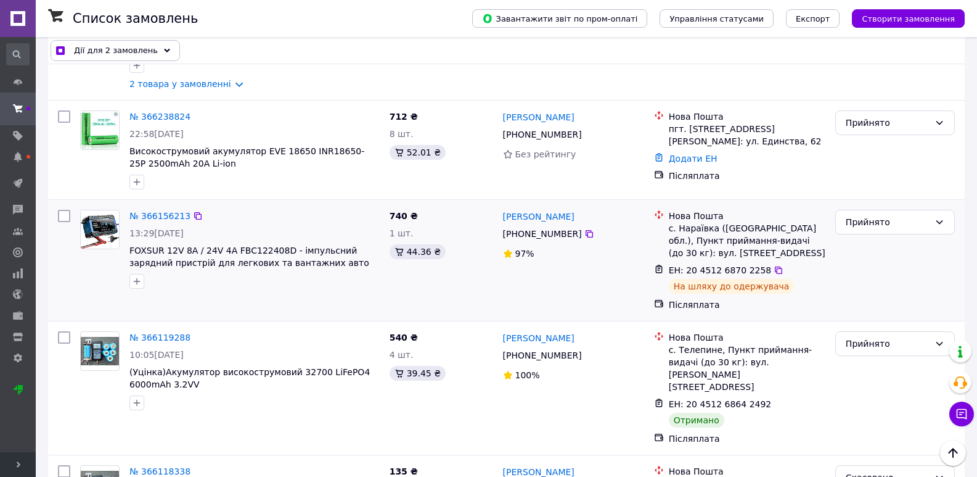
click at [72, 220] on div at bounding box center [64, 260] width 22 height 111
click at [70, 116] on div at bounding box center [64, 149] width 22 height 89
checkbox input "true"
drag, startPoint x: 68, startPoint y: 117, endPoint x: 63, endPoint y: 123, distance: 8.3
click at [68, 117] on input "checkbox" at bounding box center [64, 116] width 12 height 12
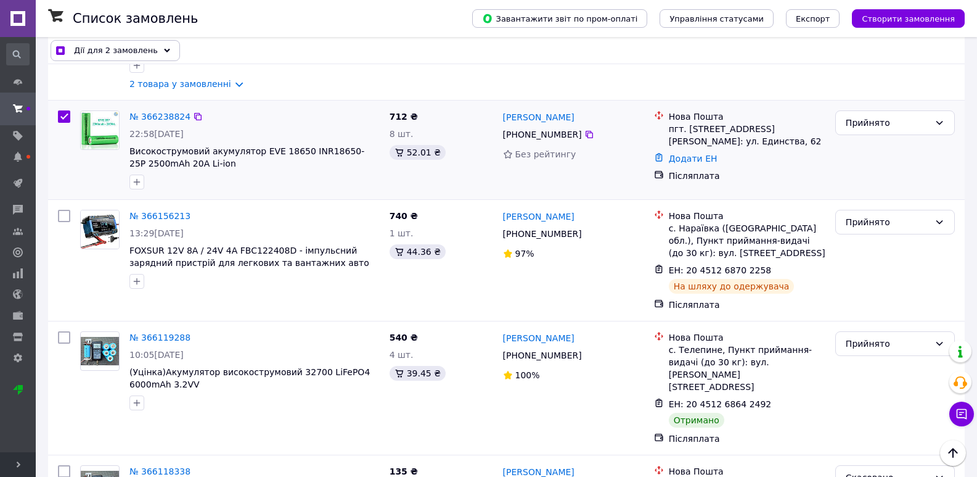
checkbox input "true"
click at [64, 215] on input "checkbox" at bounding box center [64, 216] width 12 height 12
checkbox input "true"
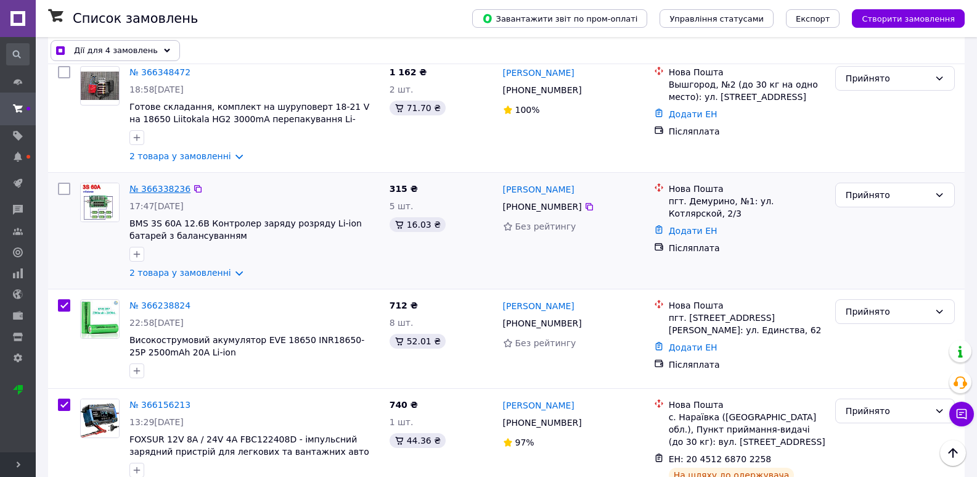
scroll to position [10, 0]
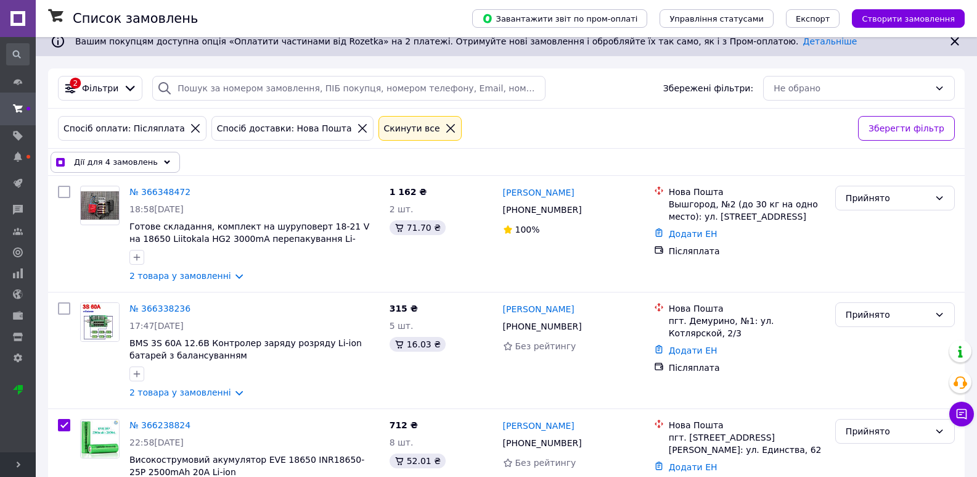
click at [134, 162] on span "Дії для 4 замовлень" at bounding box center [116, 162] width 84 height 12
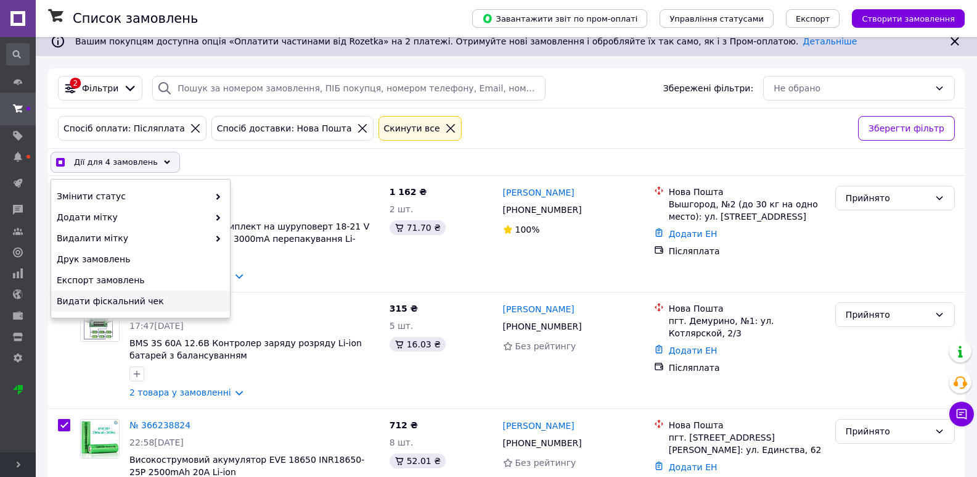
click at [128, 298] on span "Видати фіскальний чек" at bounding box center [139, 301] width 165 height 12
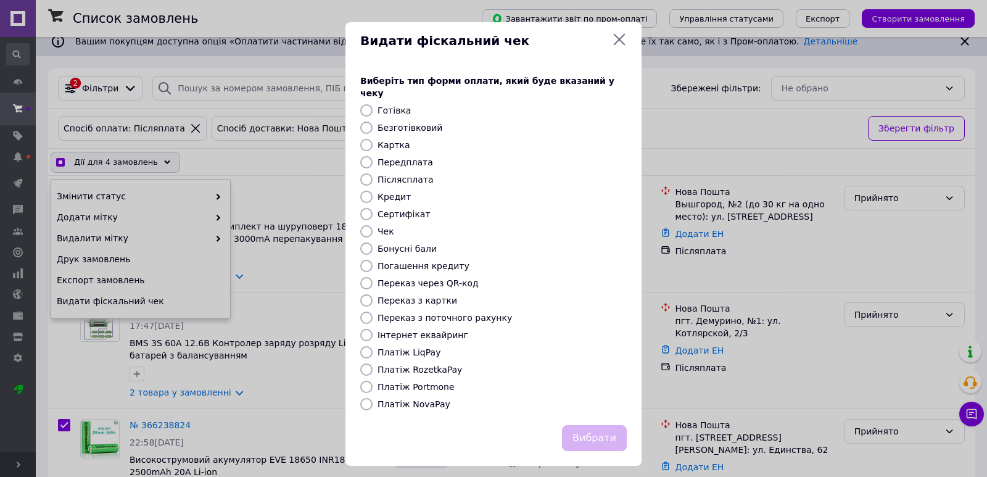
drag, startPoint x: 424, startPoint y: 392, endPoint x: 452, endPoint y: 392, distance: 27.8
click at [426, 399] on label "Платіж NovaPay" at bounding box center [413, 404] width 73 height 10
checkbox input "true"
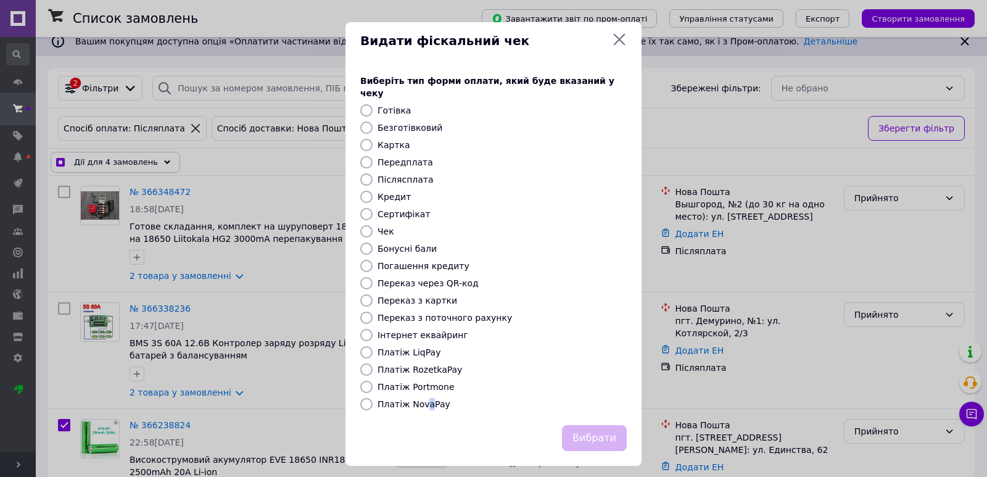
click at [424, 399] on label "Платіж NovaPay" at bounding box center [413, 404] width 73 height 10
click at [372, 398] on input "Платіж NovaPay" at bounding box center [366, 404] width 12 height 12
radio input "true"
click at [599, 426] on button "Вибрати" at bounding box center [594, 438] width 65 height 27
checkbox input "true"
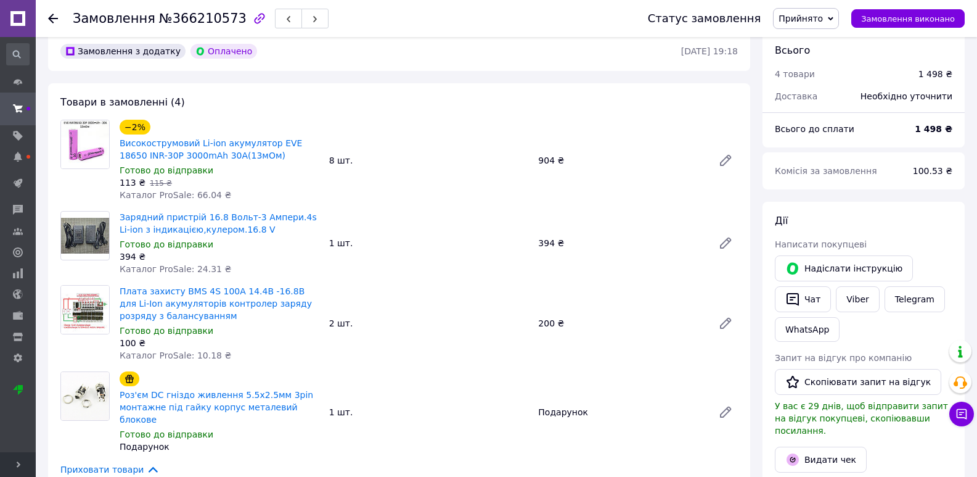
scroll to position [123, 0]
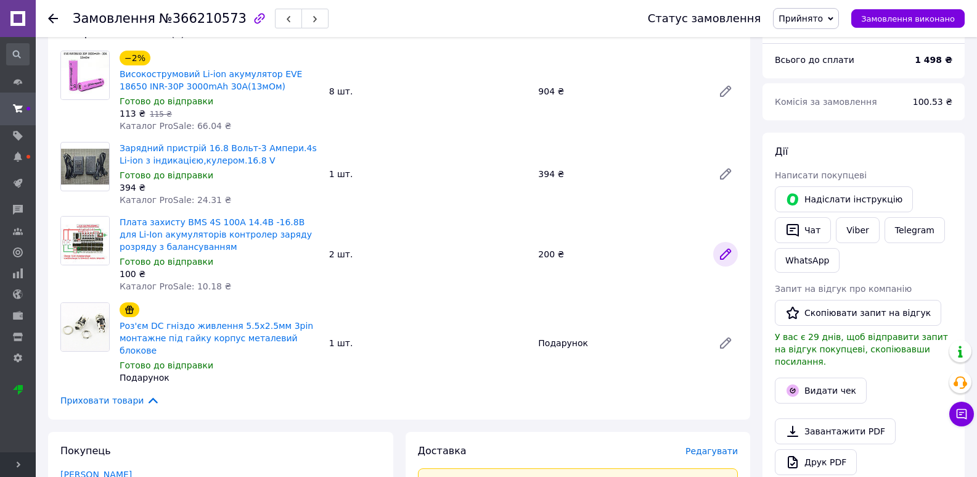
click at [726, 250] on icon at bounding box center [725, 254] width 15 height 15
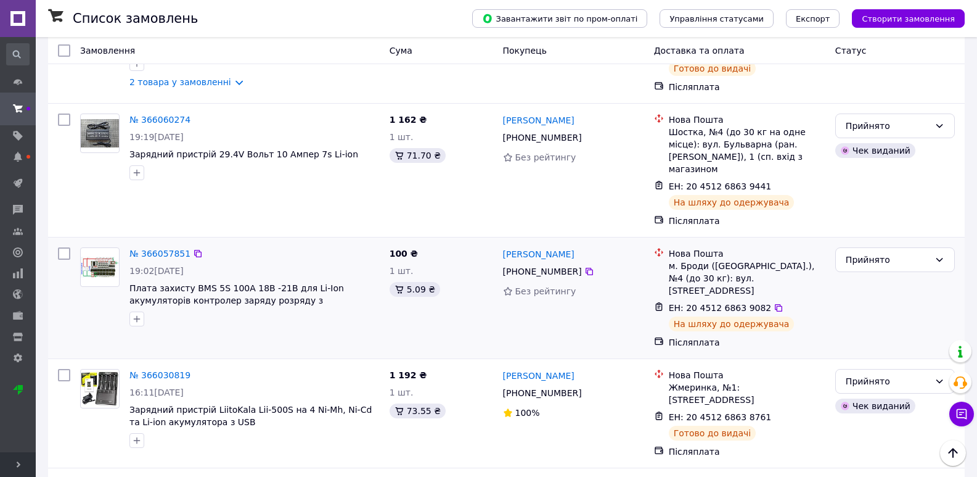
scroll to position [987, 0]
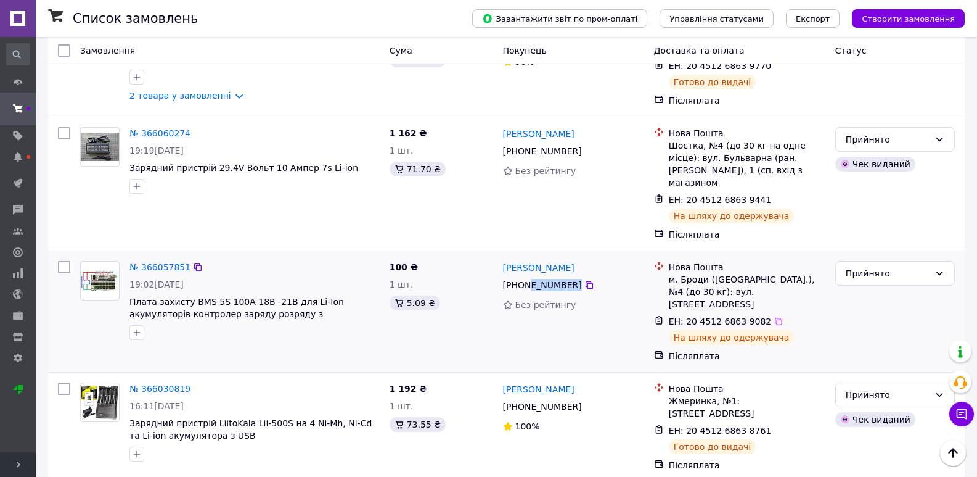
drag, startPoint x: 577, startPoint y: 247, endPoint x: 526, endPoint y: 248, distance: 50.6
click at [526, 278] on div "[PHONE_NUMBER]" at bounding box center [574, 285] width 144 height 15
copy div "67 208 82 40"
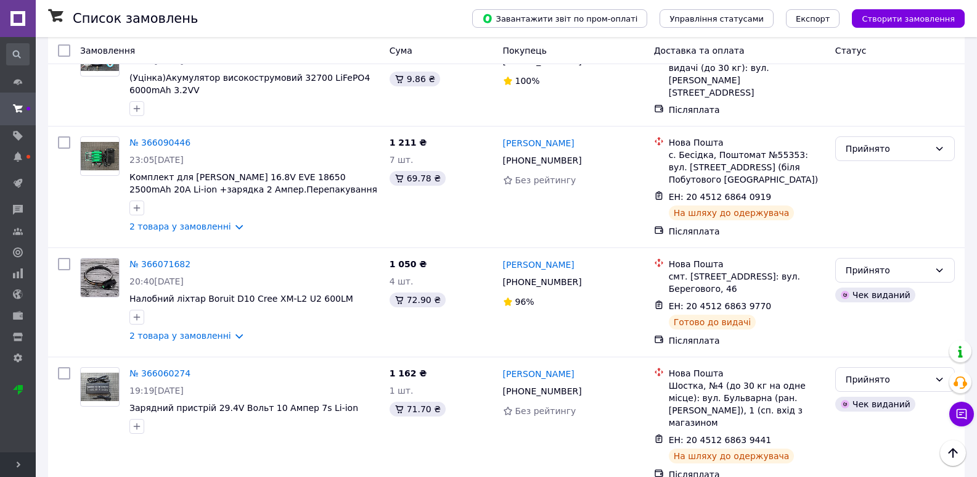
scroll to position [678, 0]
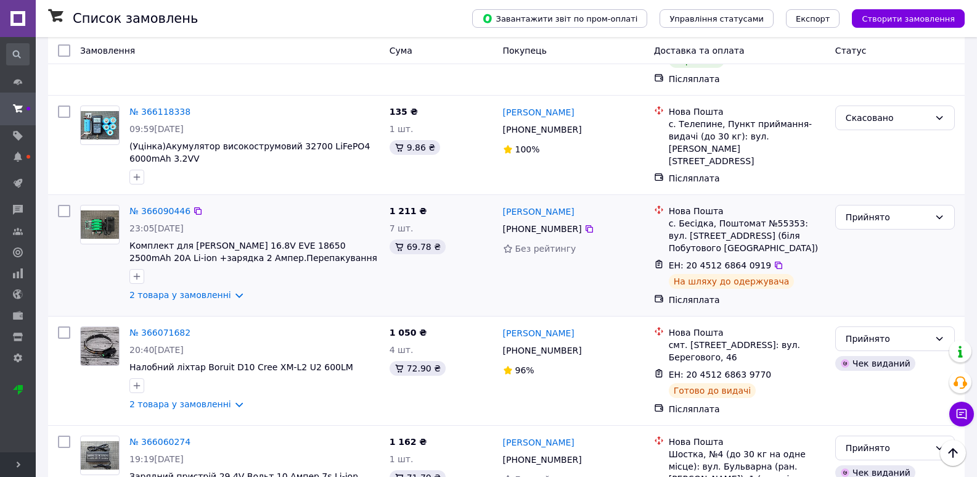
click at [165, 281] on div "№ 366090446 23:05[DATE] Комплект для Шуруповерта 16.8V EVE 18650 2500mAh 20A Li…" at bounding box center [255, 253] width 260 height 106
click at [176, 290] on link "2 товара у замовленні" at bounding box center [181, 295] width 102 height 10
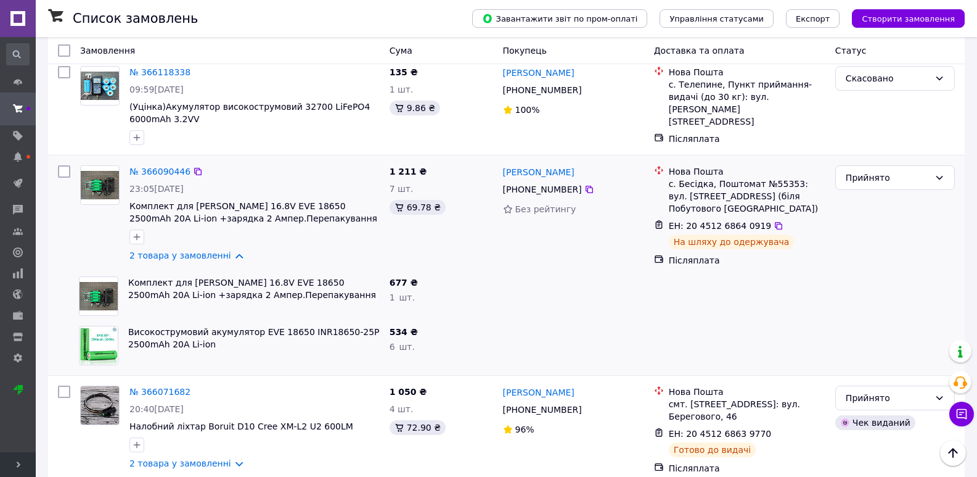
scroll to position [740, 0]
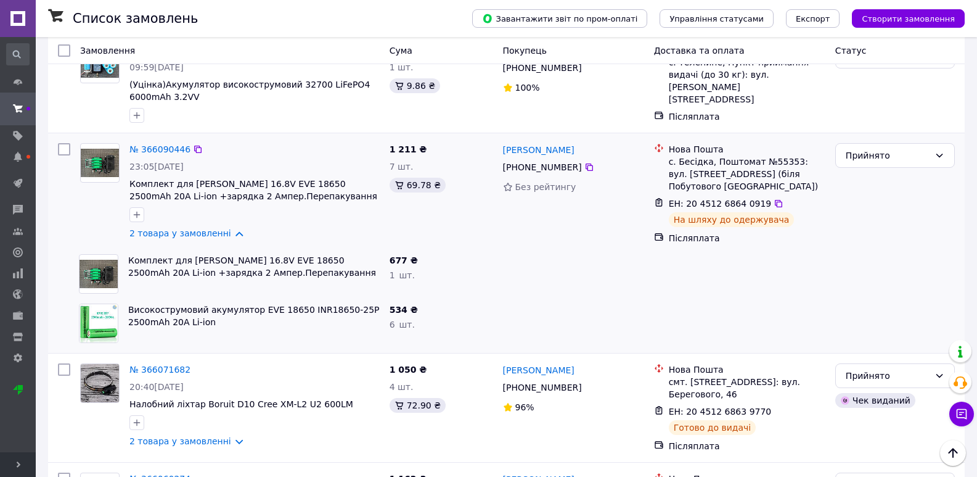
drag, startPoint x: 572, startPoint y: 144, endPoint x: 529, endPoint y: 142, distance: 43.2
click at [520, 158] on div "[PHONE_NUMBER]" at bounding box center [543, 166] width 84 height 17
copy div "96 755 10 81"
click at [559, 158] on div "[PHONE_NUMBER]" at bounding box center [543, 166] width 84 height 17
drag, startPoint x: 576, startPoint y: 165, endPoint x: 575, endPoint y: 157, distance: 8.0
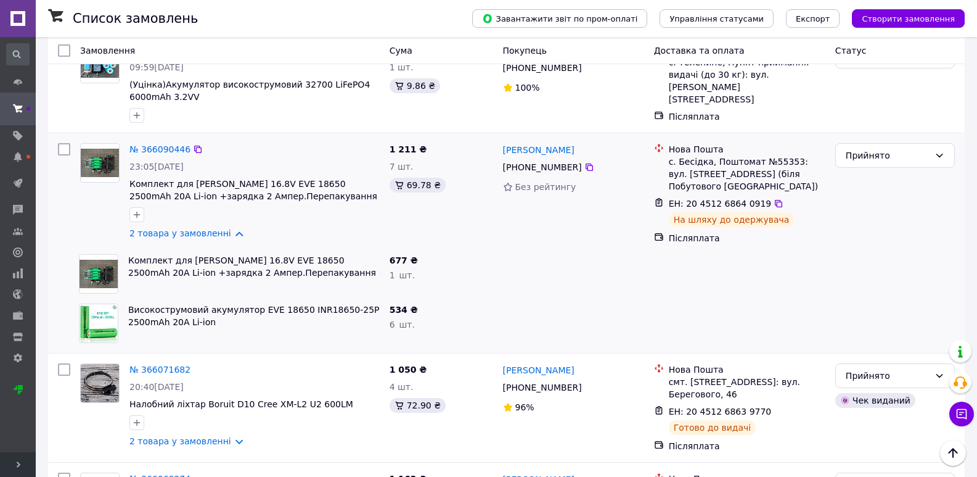
click at [578, 181] on div "Без рейтингу" at bounding box center [573, 187] width 141 height 12
drag, startPoint x: 574, startPoint y: 146, endPoint x: 524, endPoint y: 144, distance: 50.6
click at [524, 158] on div "[PHONE_NUMBER]" at bounding box center [543, 166] width 84 height 17
drag, startPoint x: 531, startPoint y: 143, endPoint x: 516, endPoint y: 207, distance: 65.8
click at [483, 254] on div "677 ₴" at bounding box center [442, 260] width 104 height 12
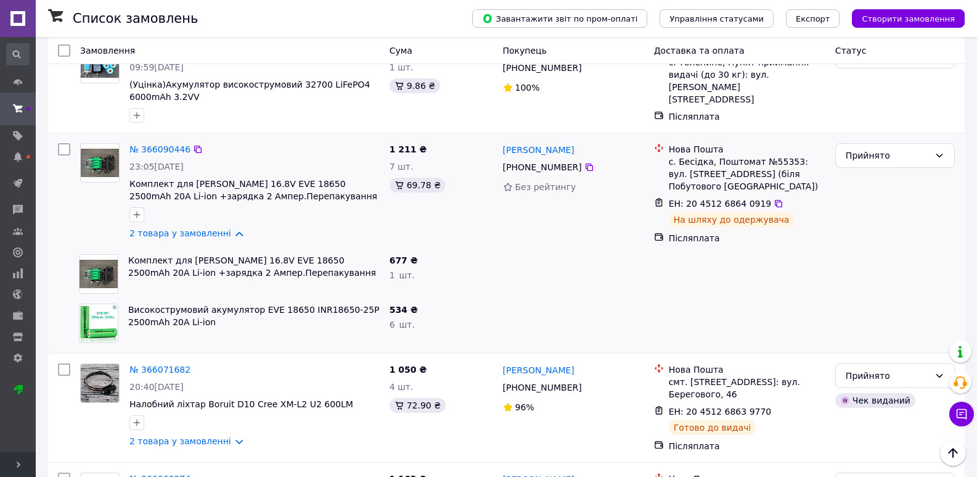
drag, startPoint x: 574, startPoint y: 145, endPoint x: 527, endPoint y: 142, distance: 46.9
click at [527, 158] on div "[PHONE_NUMBER]" at bounding box center [543, 166] width 84 height 17
copy div "96 755 10 81"
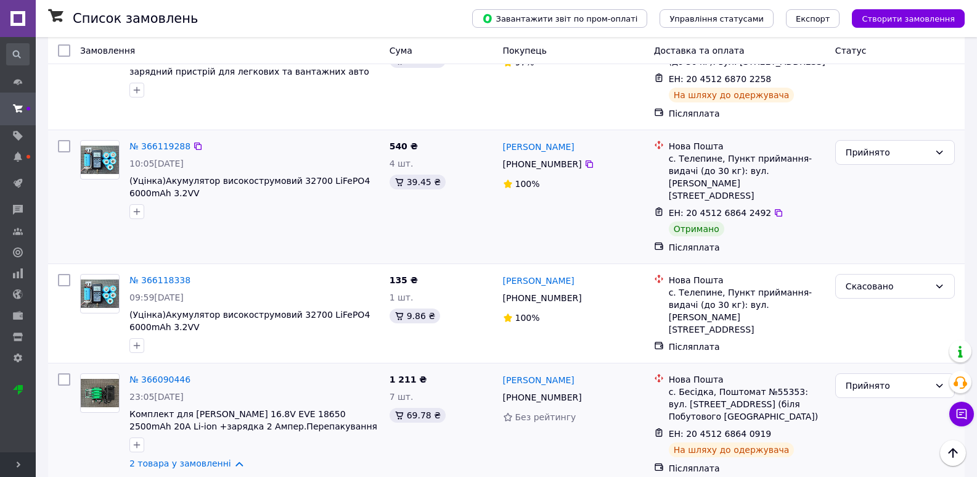
scroll to position [493, 0]
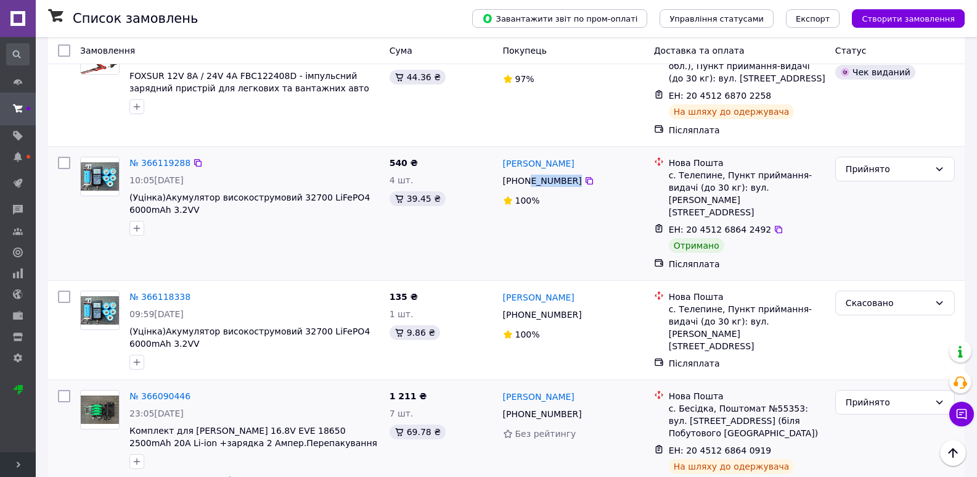
drag, startPoint x: 570, startPoint y: 181, endPoint x: 526, endPoint y: 181, distance: 43.8
click at [526, 181] on div "[PHONE_NUMBER]" at bounding box center [574, 180] width 144 height 15
copy div "98 578 62 82"
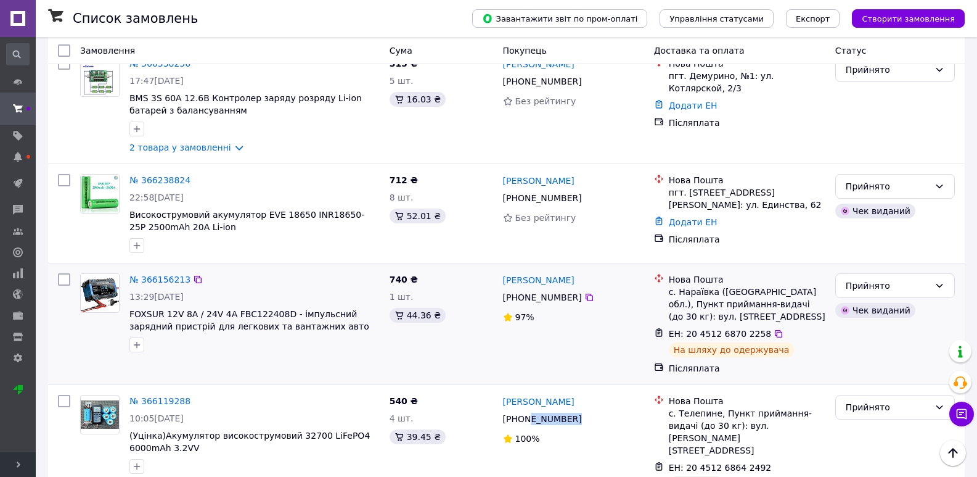
scroll to position [185, 0]
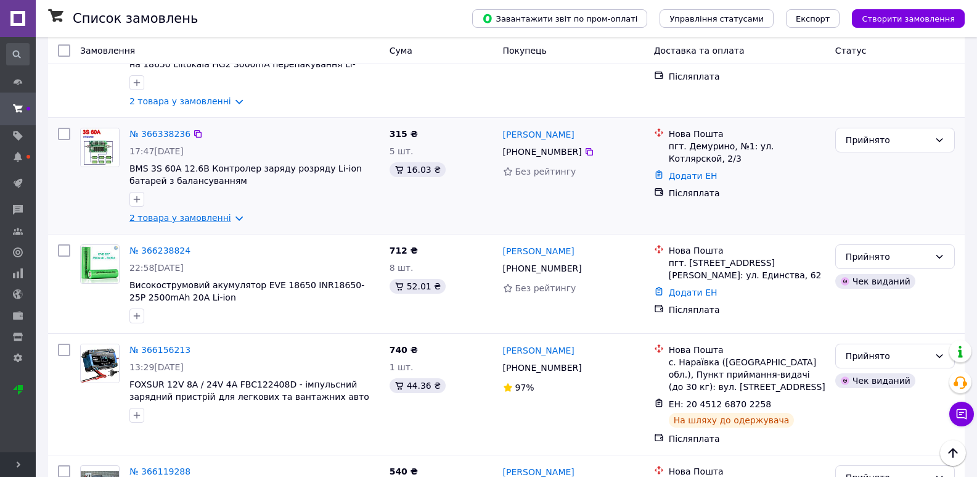
click at [210, 213] on link "2 товара у замовленні" at bounding box center [181, 218] width 102 height 10
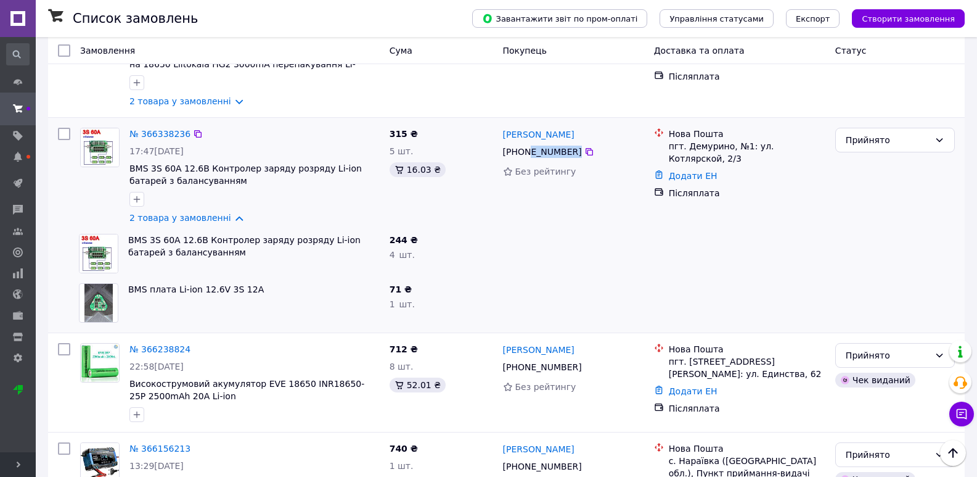
drag, startPoint x: 575, startPoint y: 154, endPoint x: 526, endPoint y: 154, distance: 48.7
click at [526, 154] on div "[PHONE_NUMBER]" at bounding box center [574, 151] width 144 height 15
copy div "95 339 45 33"
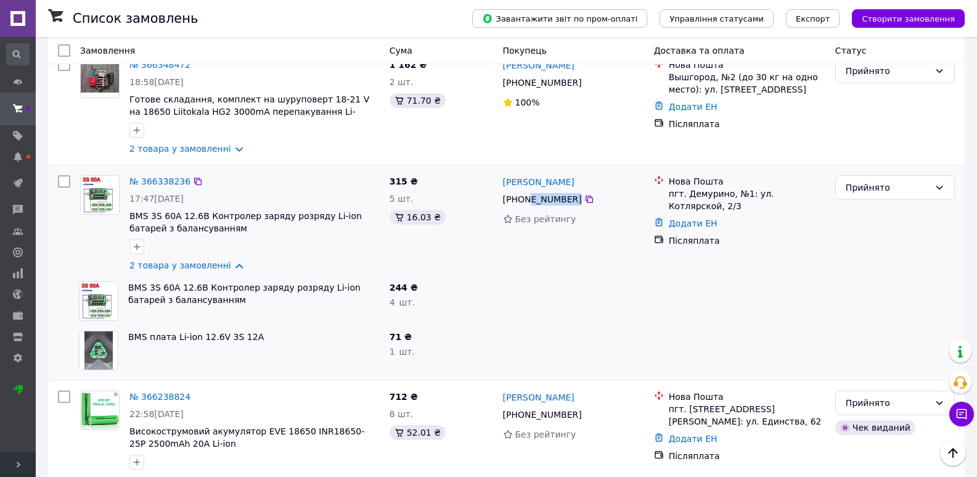
scroll to position [62, 0]
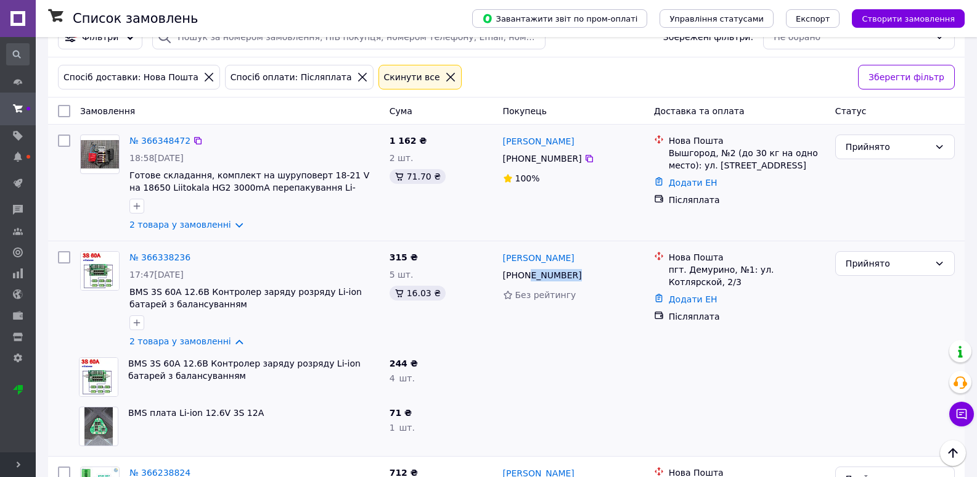
drag, startPoint x: 572, startPoint y: 158, endPoint x: 526, endPoint y: 156, distance: 46.3
click at [526, 156] on div "[PHONE_NUMBER]" at bounding box center [543, 158] width 84 height 17
copy div "73 042 99 09"
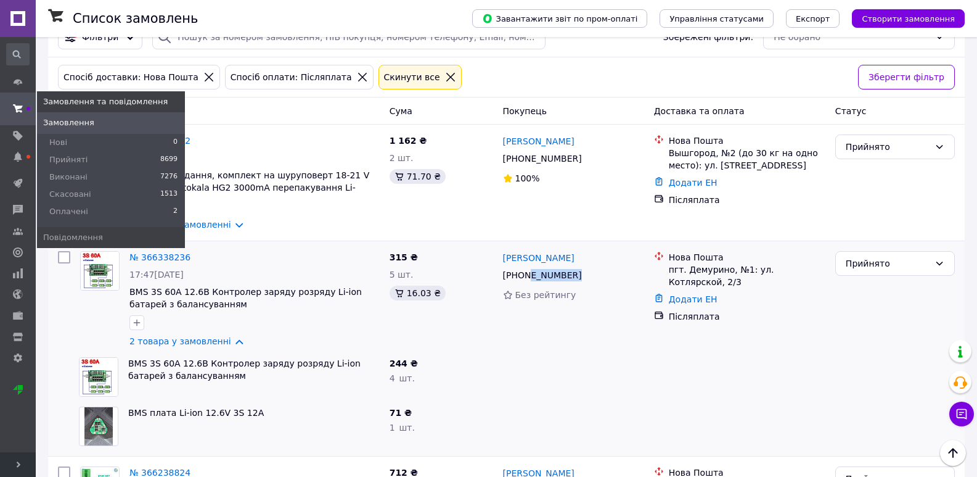
click at [21, 109] on use at bounding box center [18, 108] width 10 height 8
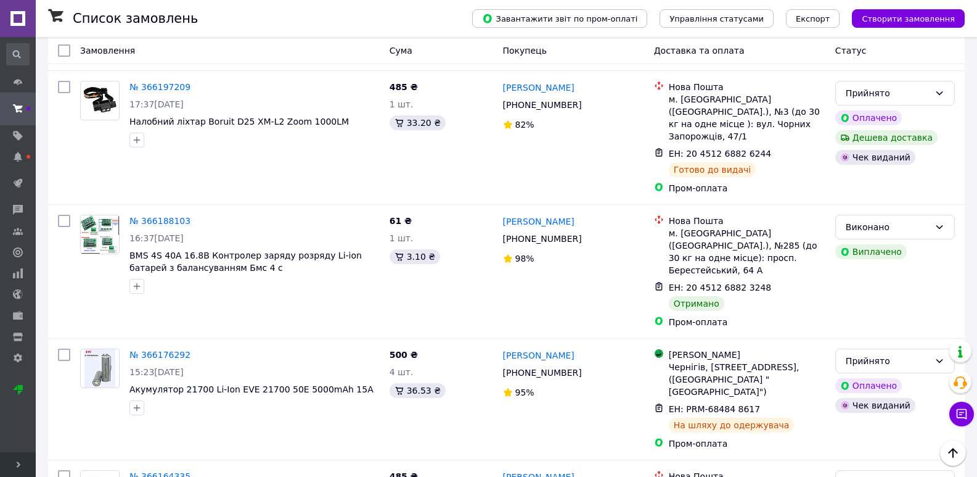
scroll to position [2228, 0]
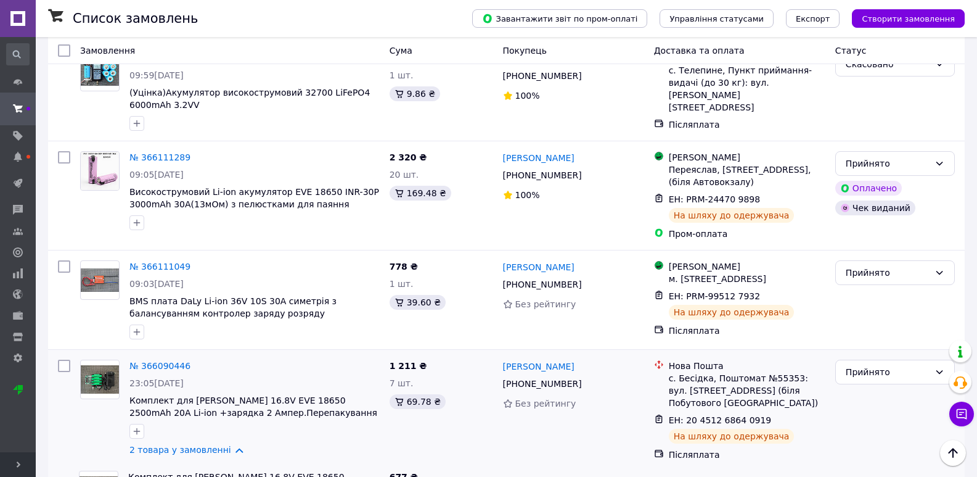
scroll to position [678, 0]
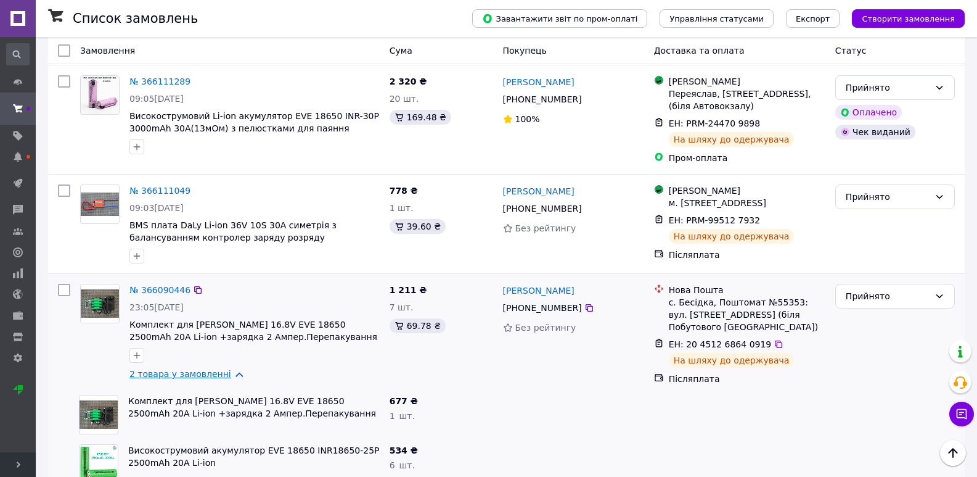
click at [179, 369] on link "2 товара у замовленні" at bounding box center [181, 374] width 102 height 10
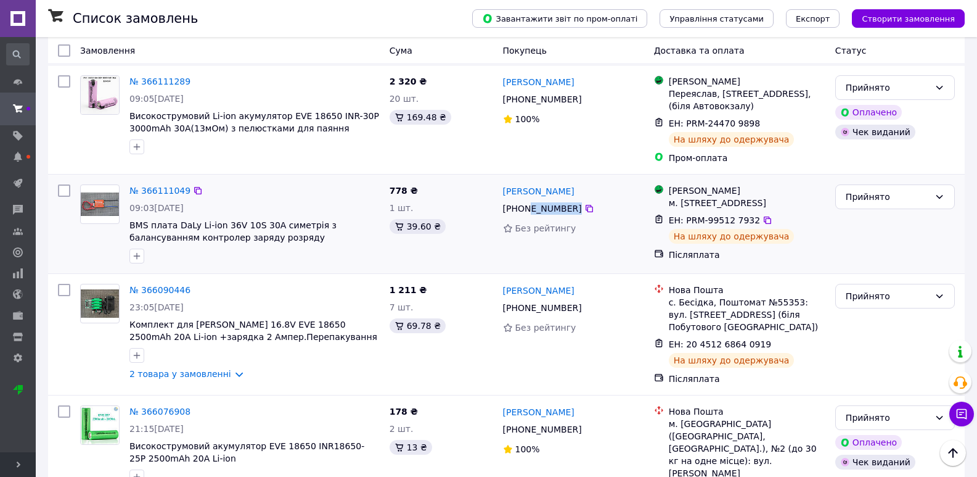
drag, startPoint x: 576, startPoint y: 168, endPoint x: 526, endPoint y: 167, distance: 50.0
click at [526, 201] on div "[PHONE_NUMBER]" at bounding box center [574, 208] width 144 height 15
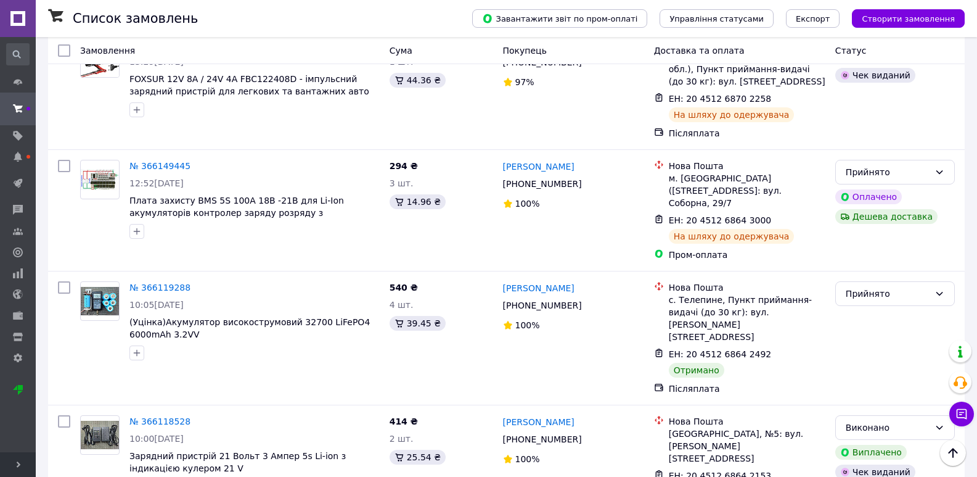
scroll to position [0, 0]
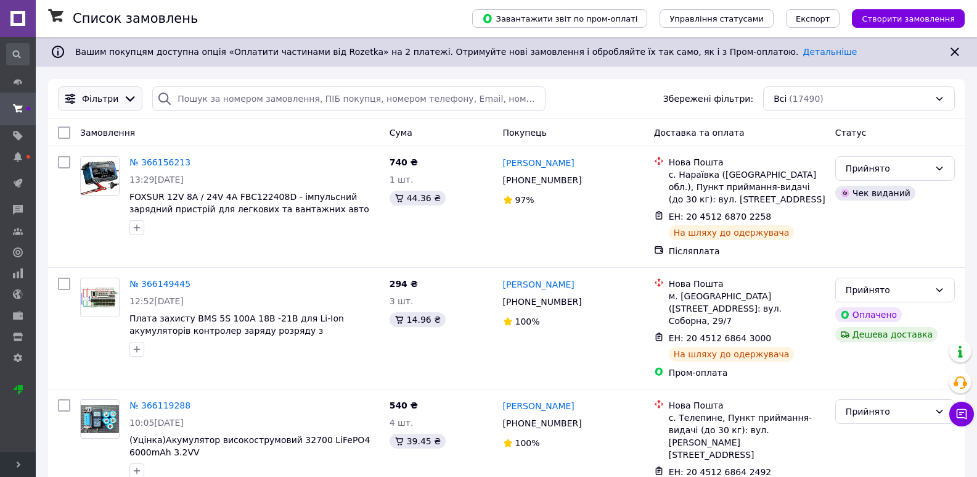
click at [119, 108] on div "Фільтри" at bounding box center [100, 98] width 84 height 25
click at [123, 98] on icon at bounding box center [130, 99] width 14 height 14
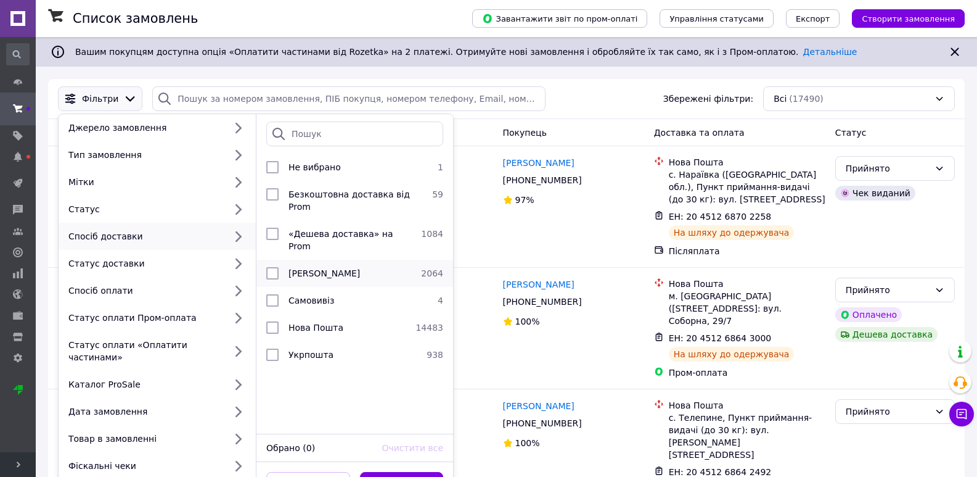
click at [326, 260] on li "Магазини Rozetka 2064" at bounding box center [355, 273] width 197 height 27
checkbox input "true"
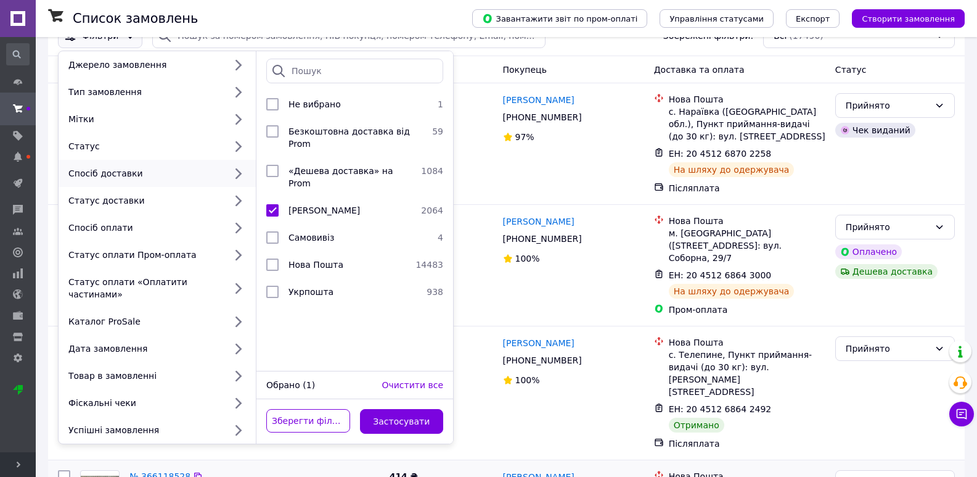
scroll to position [185, 0]
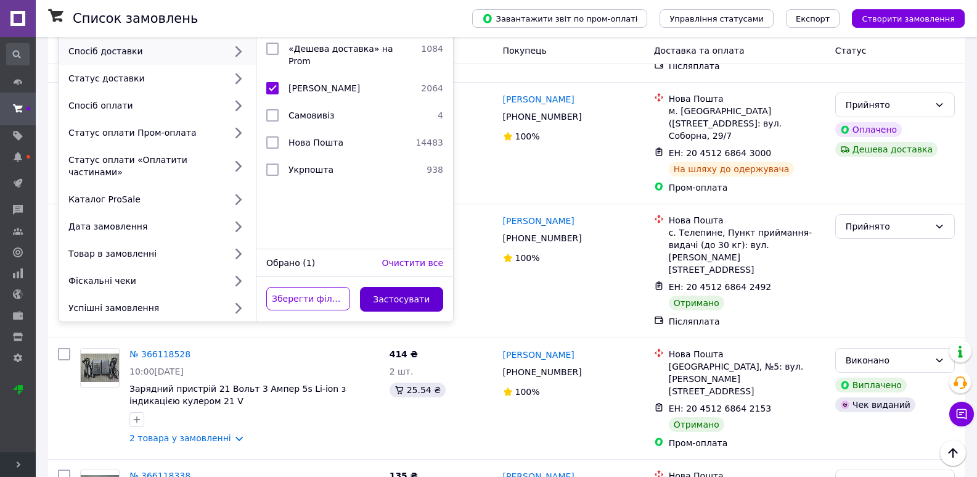
click at [422, 295] on button "Застосувати" at bounding box center [402, 299] width 84 height 25
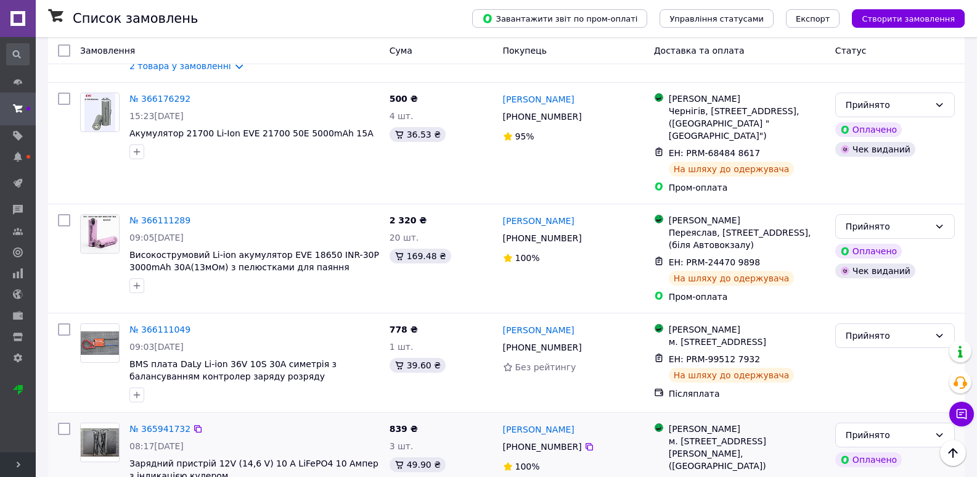
scroll to position [617, 0]
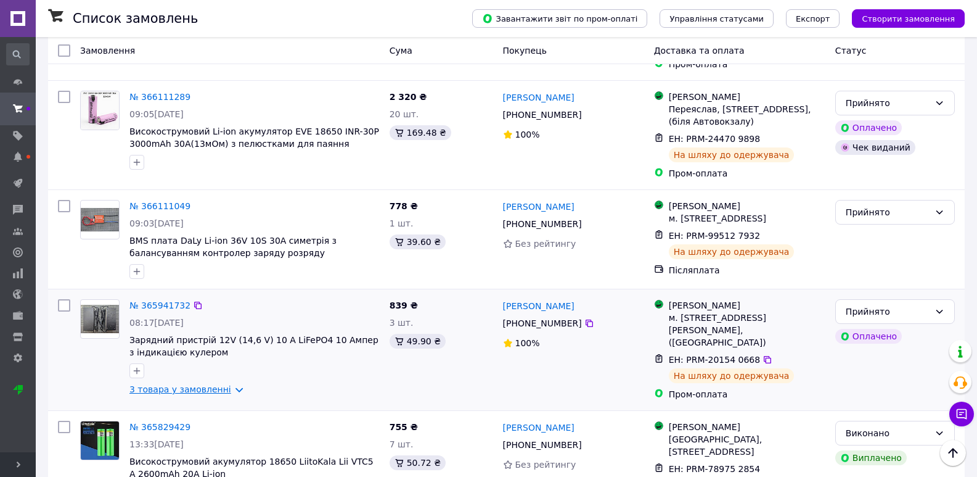
click at [195, 384] on link "3 товара у замовленні" at bounding box center [181, 389] width 102 height 10
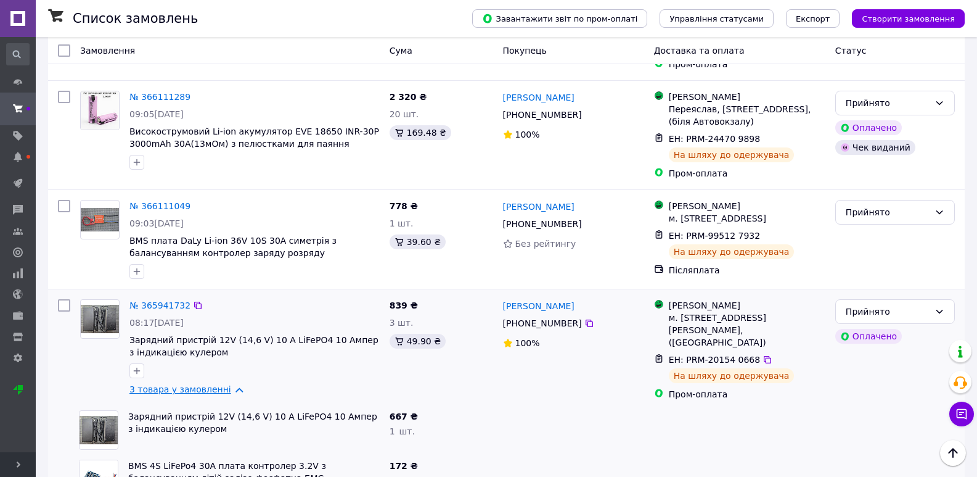
click at [195, 384] on link "3 товара у замовленні" at bounding box center [181, 389] width 102 height 10
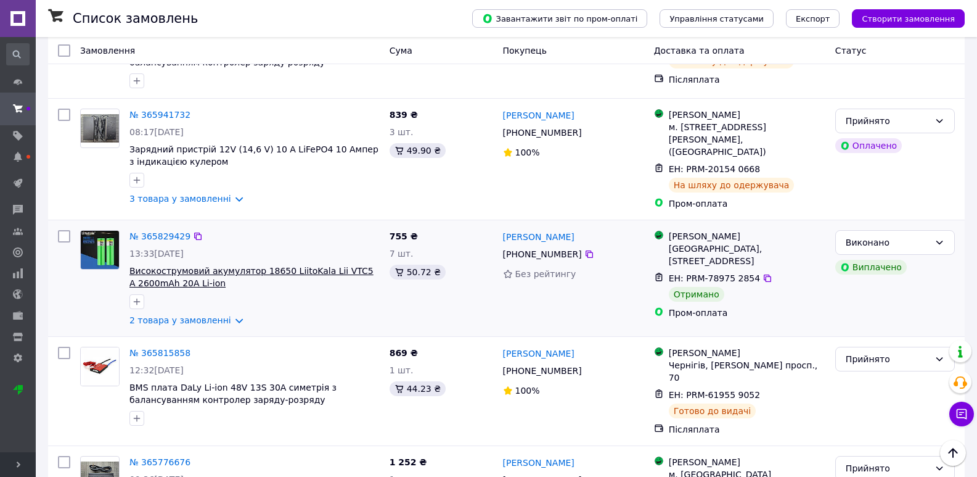
scroll to position [863, 0]
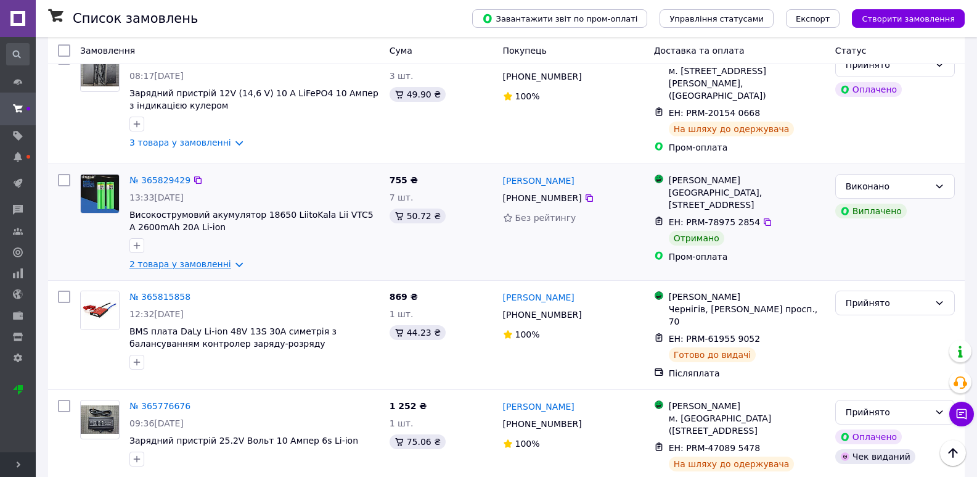
click at [208, 259] on link "2 товара у замовленні" at bounding box center [181, 264] width 102 height 10
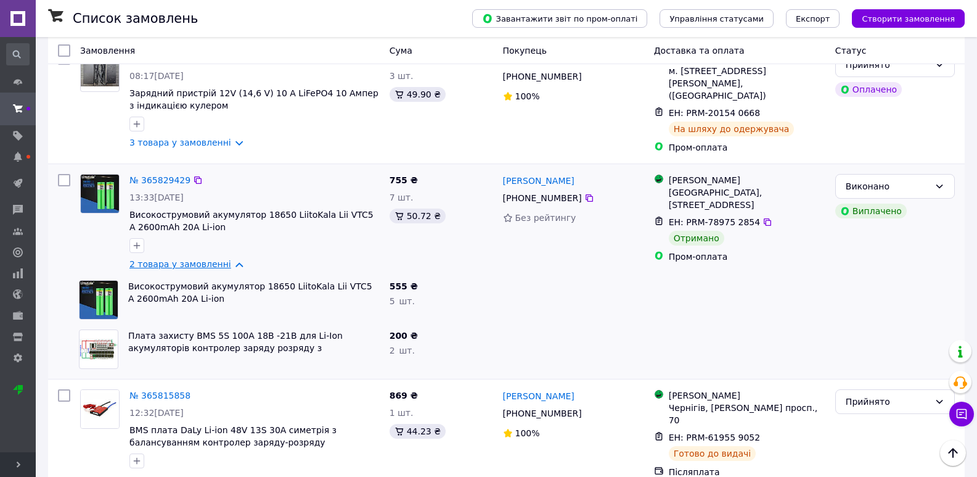
click at [209, 259] on link "2 товара у замовленні" at bounding box center [181, 264] width 102 height 10
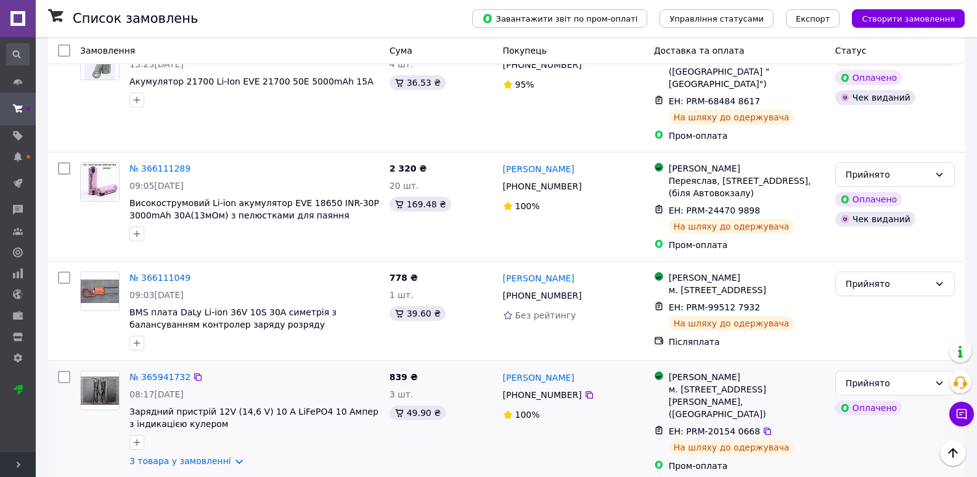
scroll to position [617, 0]
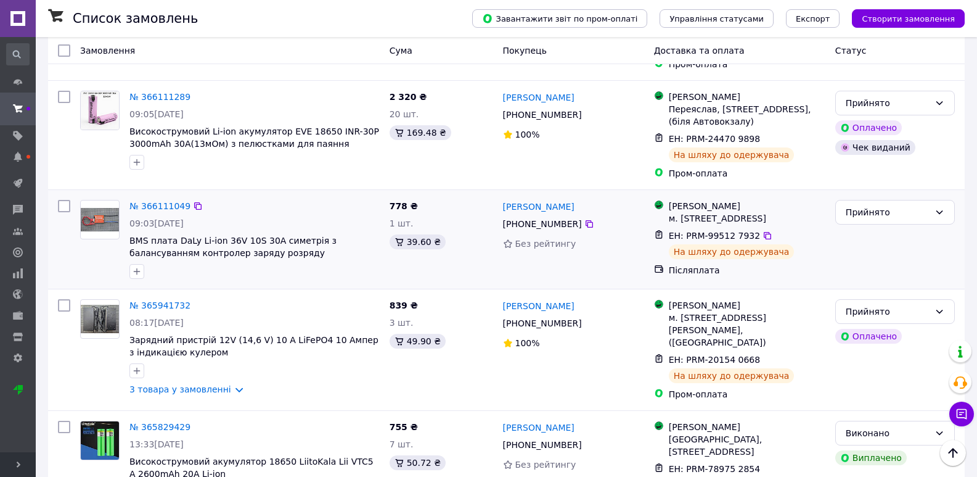
drag, startPoint x: 573, startPoint y: 192, endPoint x: 526, endPoint y: 195, distance: 47.0
click at [526, 215] on div "[PHONE_NUMBER]" at bounding box center [543, 223] width 84 height 17
copy div "50 941 33 99"
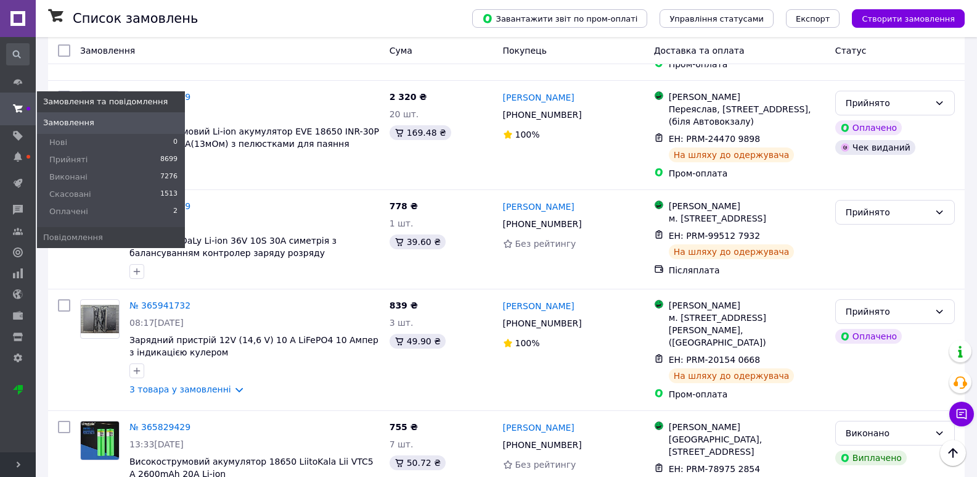
click at [24, 110] on span at bounding box center [18, 108] width 36 height 22
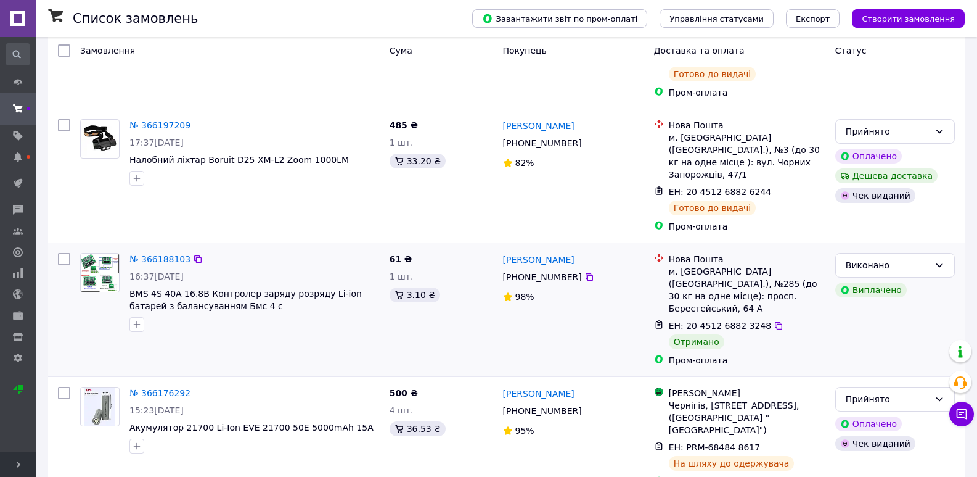
scroll to position [2228, 0]
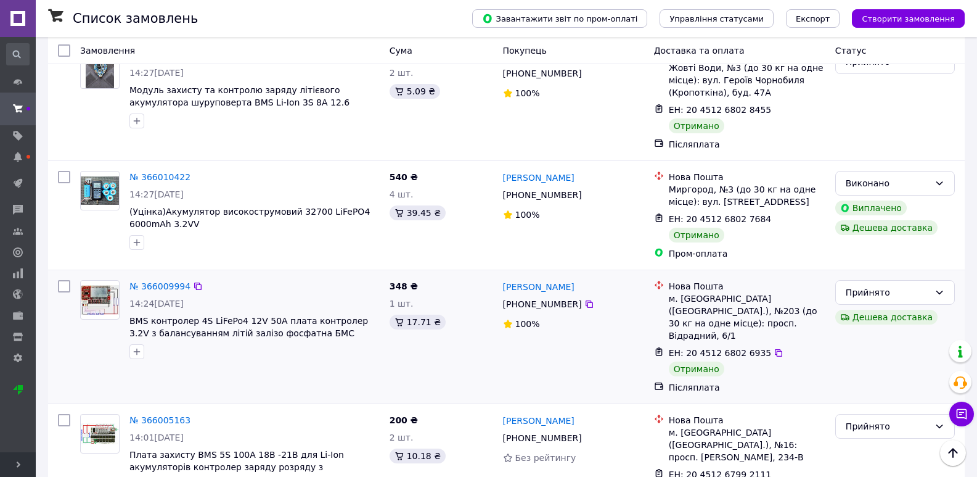
scroll to position [1951, 0]
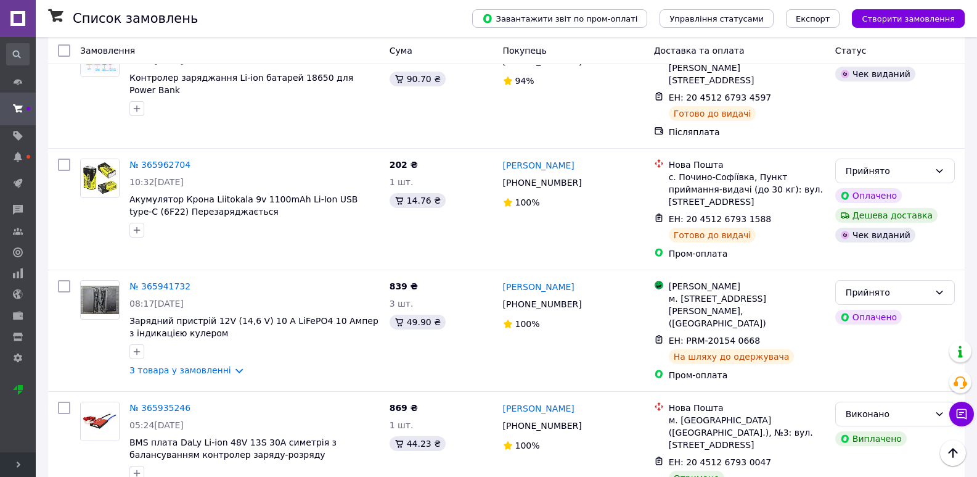
scroll to position [925, 0]
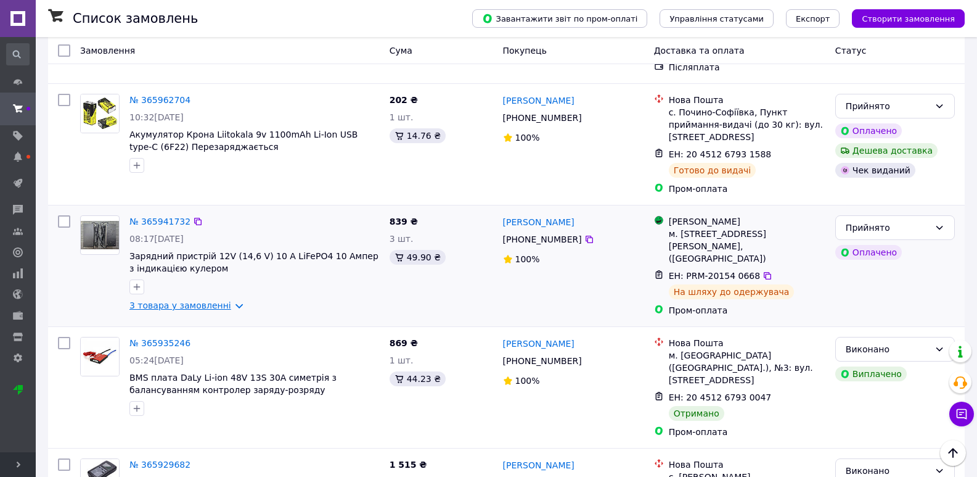
click at [205, 300] on link "3 товара у замовленні" at bounding box center [181, 305] width 102 height 10
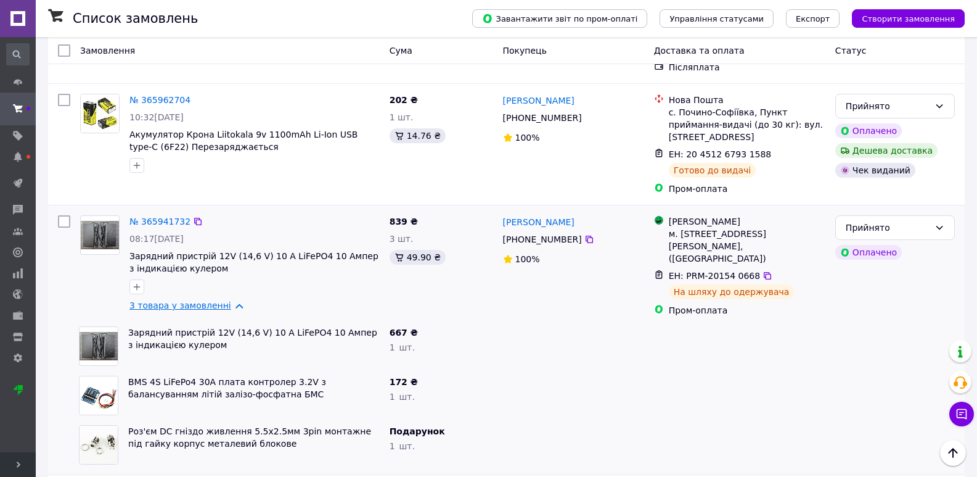
click at [205, 300] on link "3 товара у замовленні" at bounding box center [181, 305] width 102 height 10
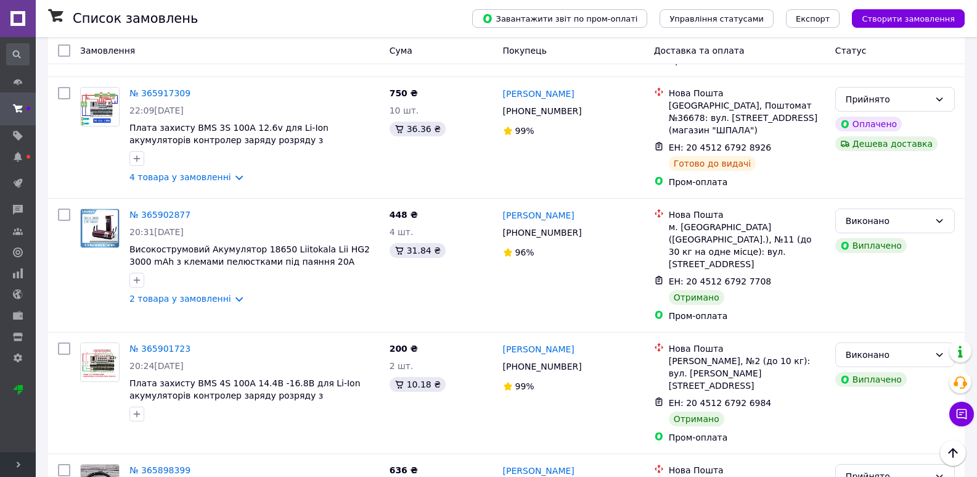
scroll to position [1418, 0]
click at [189, 203] on div "№ 365902877 20:31[DATE] Високострумовий Акумулятор 18650 Liitokala Lii HG2 3000…" at bounding box center [255, 256] width 260 height 106
click at [192, 293] on link "2 товара у замовленні" at bounding box center [181, 298] width 102 height 10
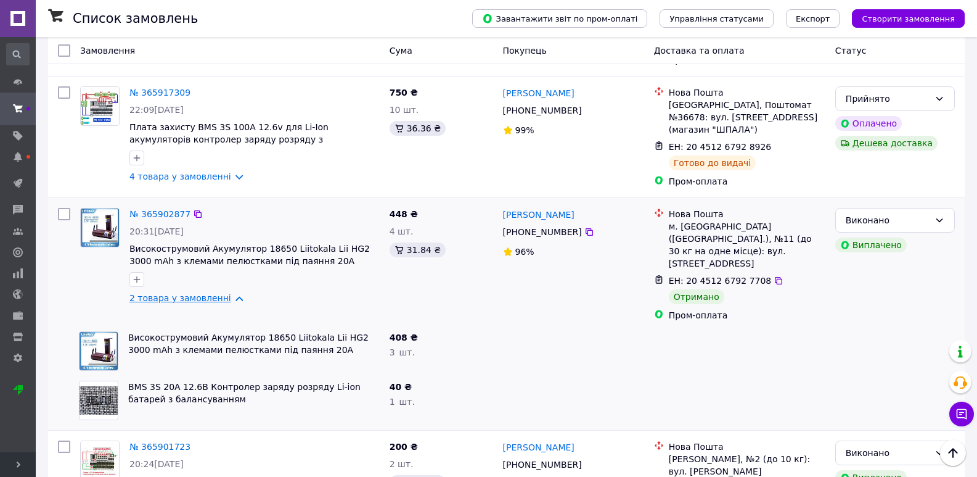
click at [192, 293] on link "2 товара у замовленні" at bounding box center [181, 298] width 102 height 10
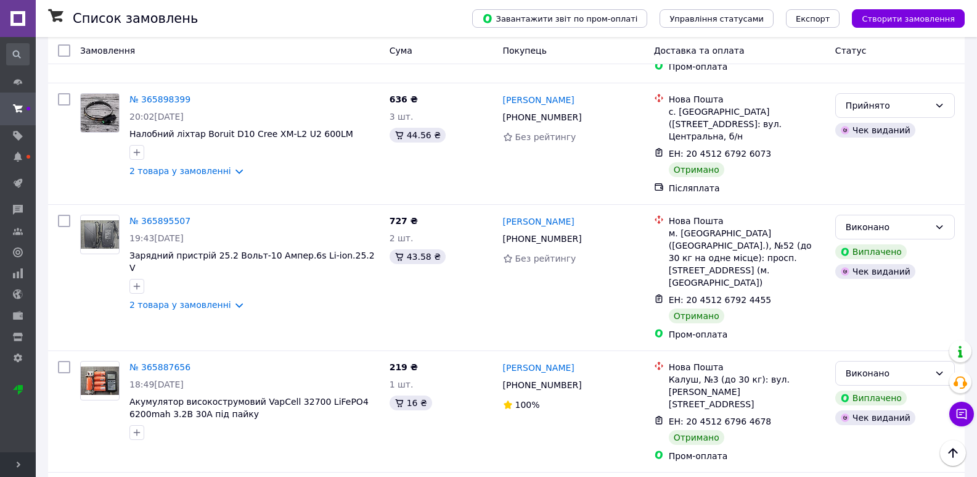
scroll to position [1973, 0]
